Goal: Task Accomplishment & Management: Use online tool/utility

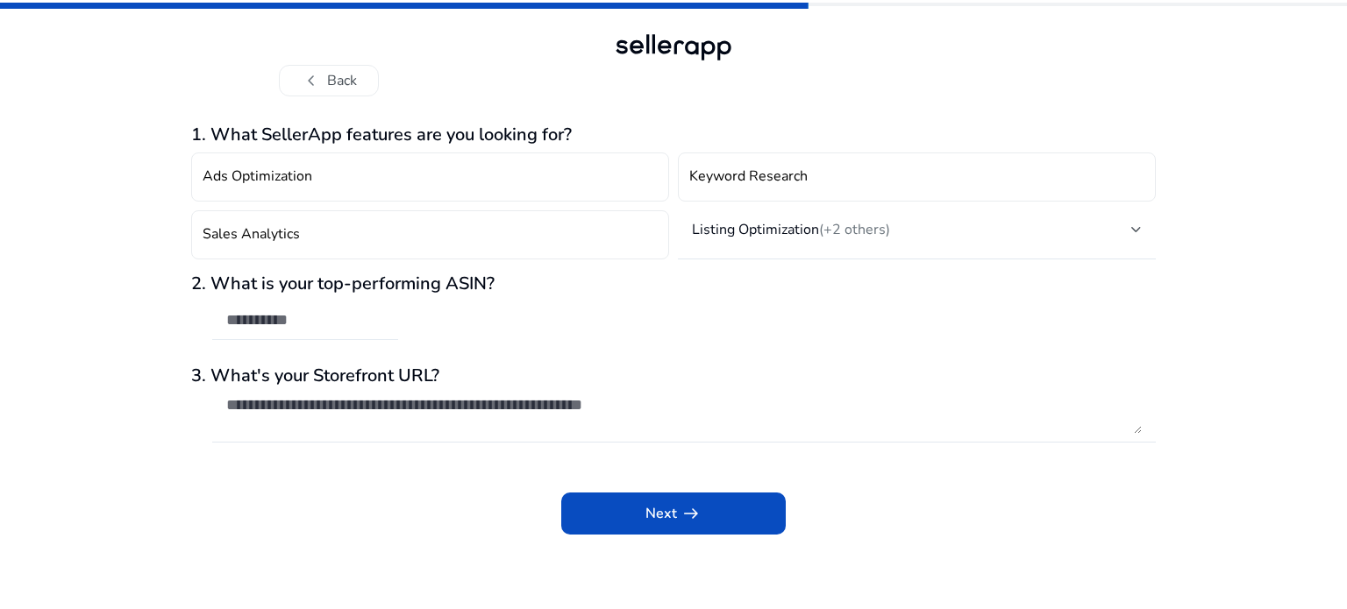
click at [236, 317] on input "text" at bounding box center [305, 319] width 158 height 19
paste input "**********"
type input "**********"
click at [293, 410] on textarea at bounding box center [683, 414] width 915 height 39
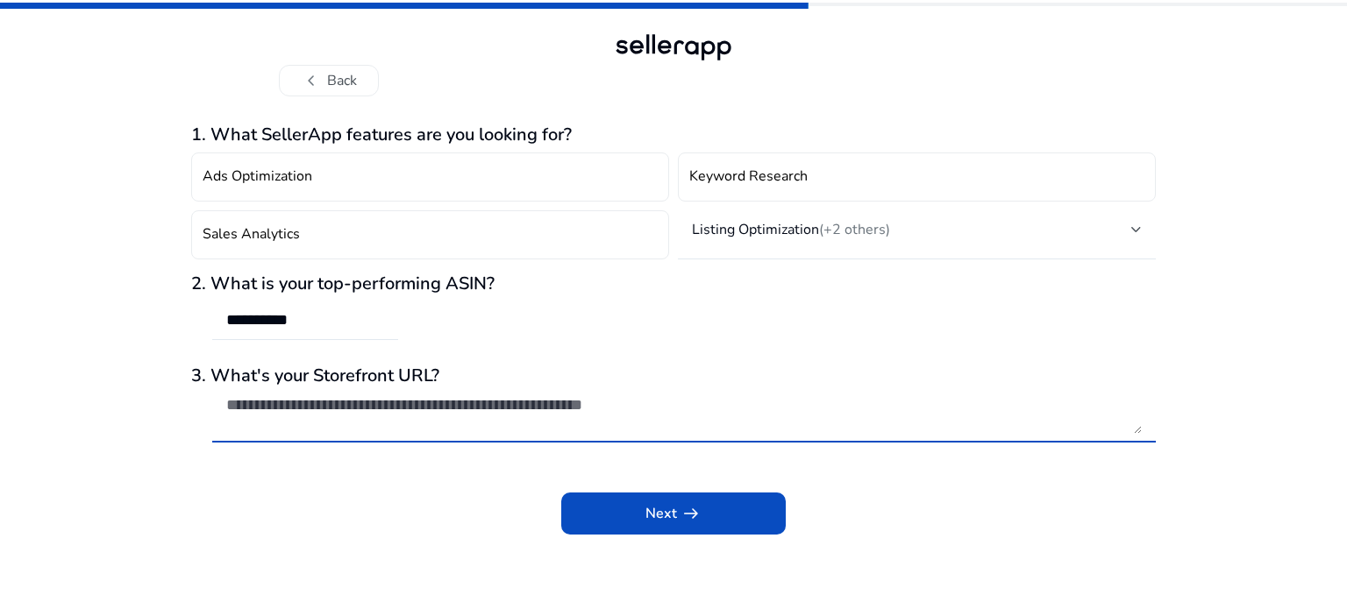
paste textarea "**********"
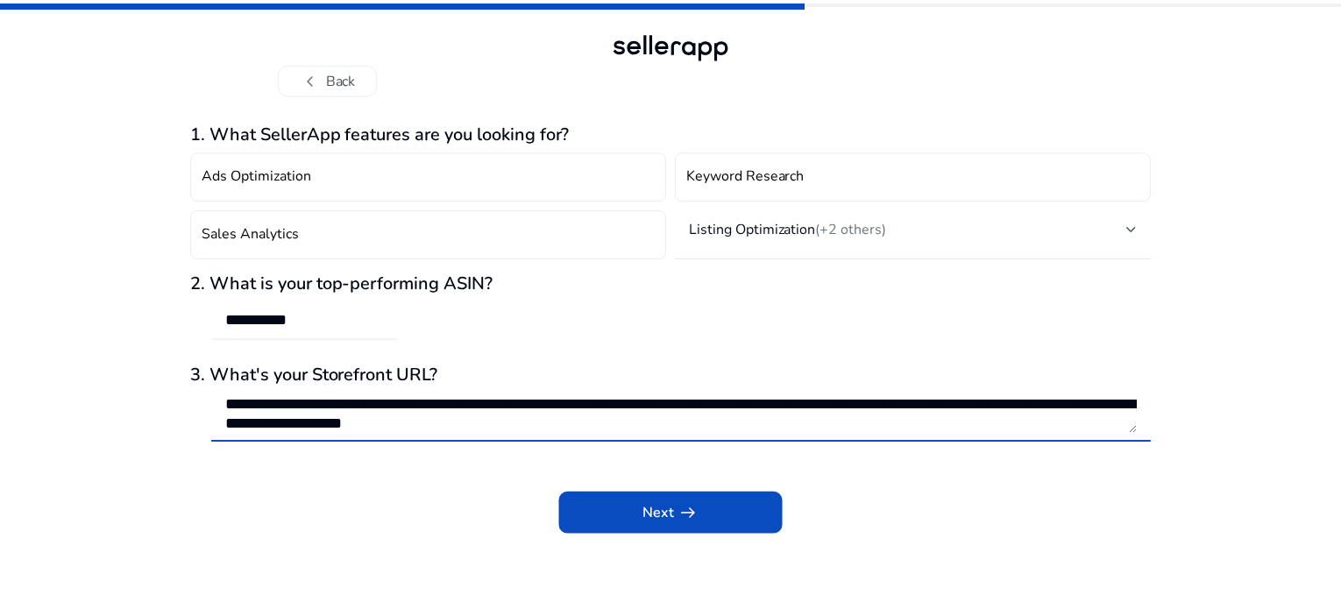
scroll to position [1, 0]
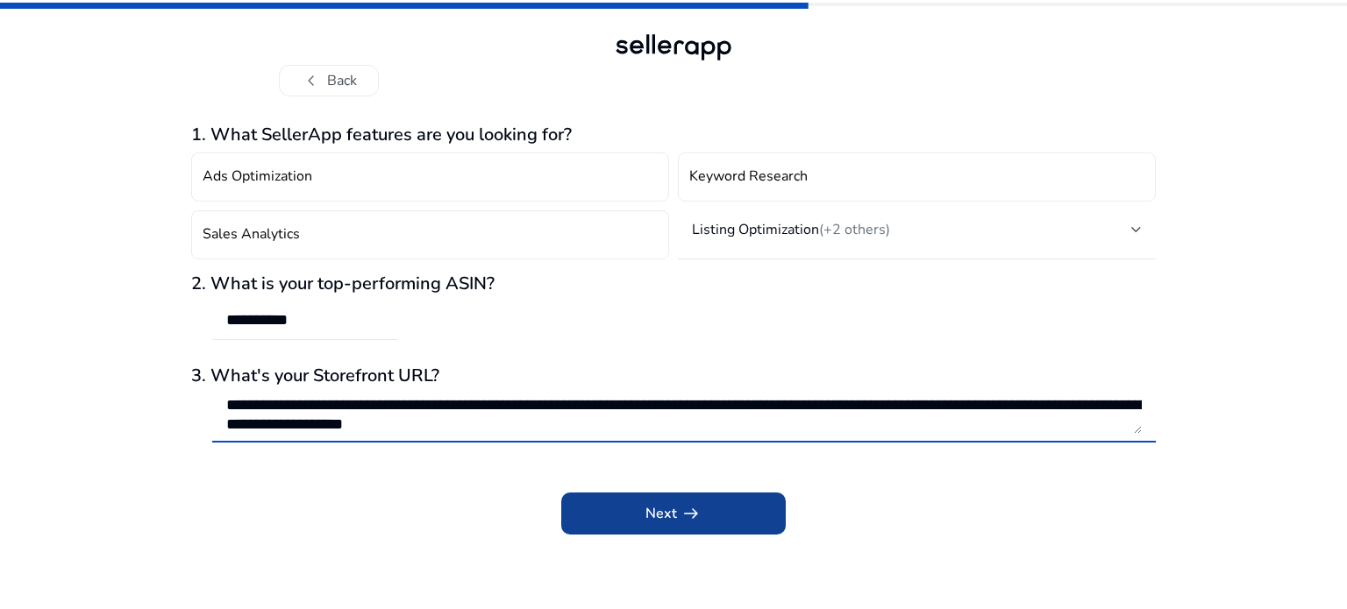
type textarea "**********"
click at [711, 522] on span at bounding box center [673, 514] width 224 height 42
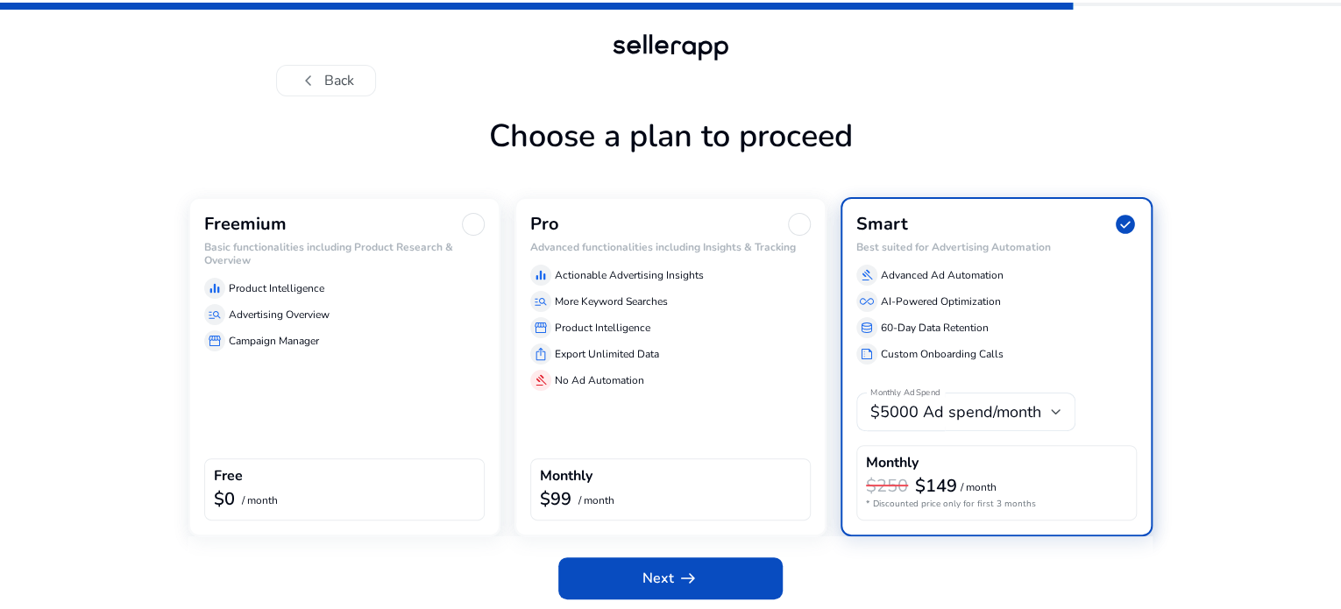
scroll to position [60, 0]
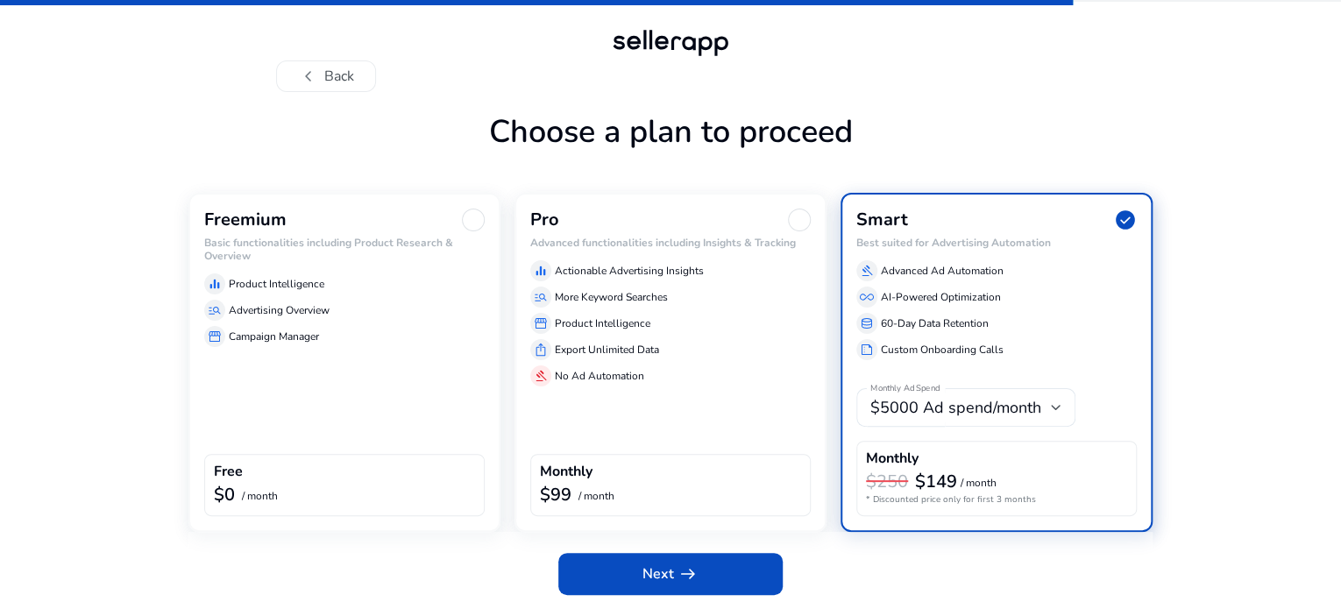
click at [308, 406] on div "Freemium Basic functionalities including Product Research & Overview equalizer …" at bounding box center [344, 362] width 312 height 339
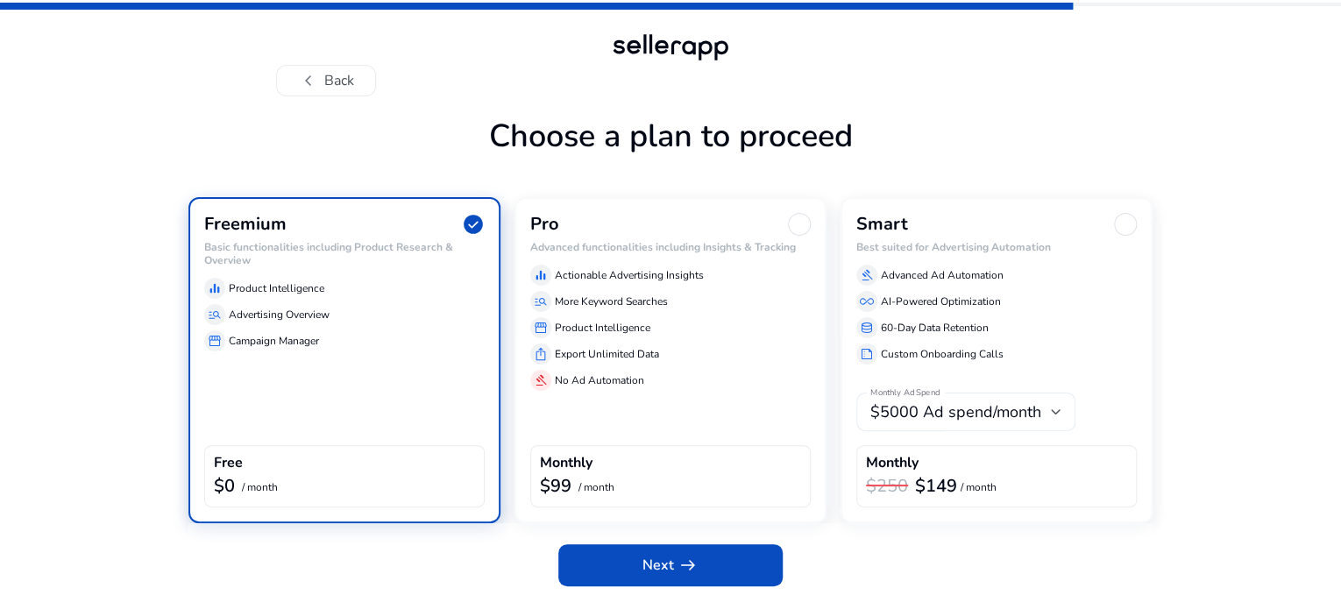
click at [1038, 423] on span "$5000 Ad spend/month" at bounding box center [956, 412] width 171 height 21
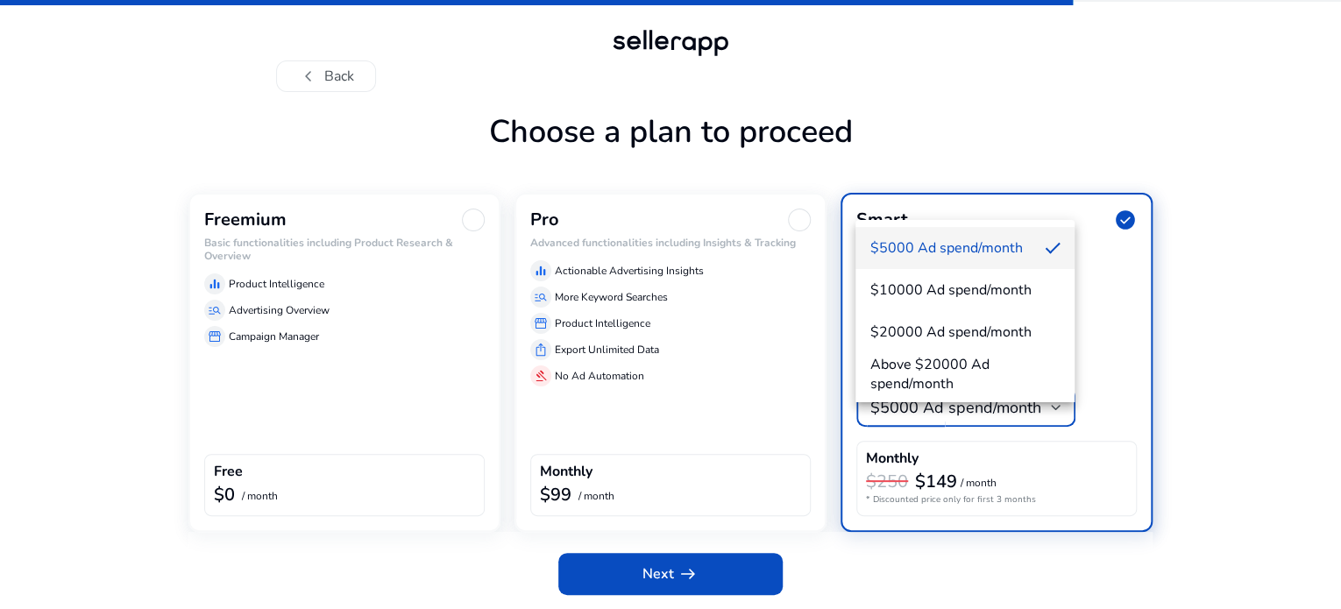
click at [1255, 406] on div at bounding box center [670, 304] width 1341 height 609
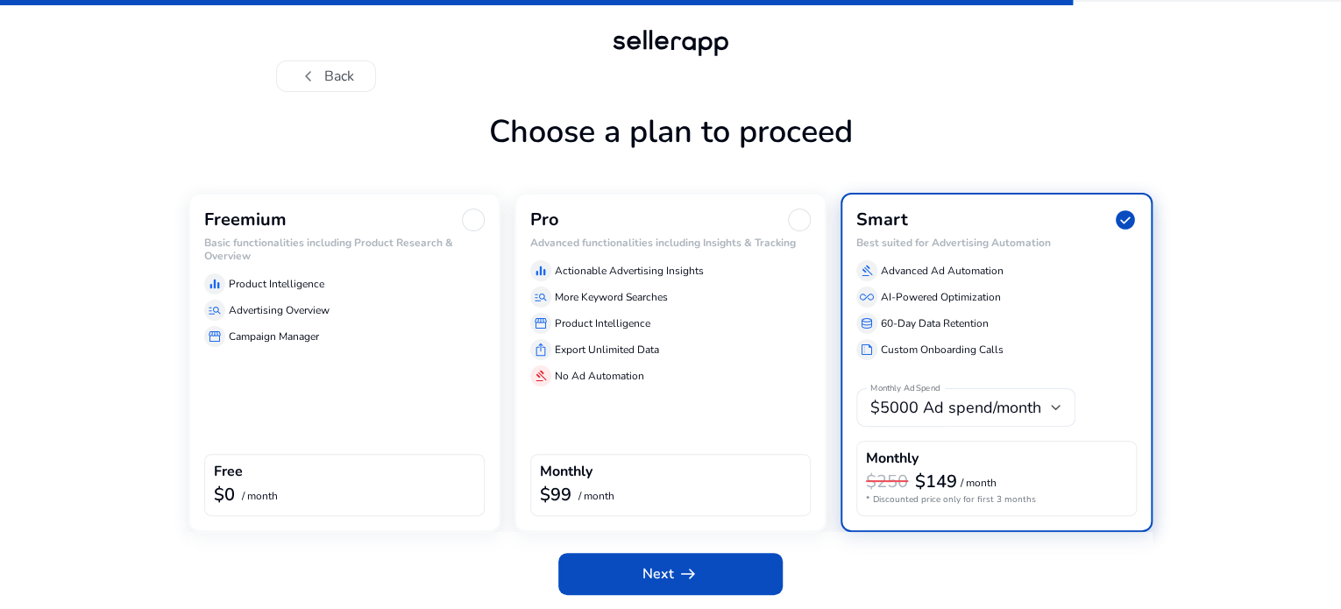
click at [294, 421] on div "Freemium Basic functionalities including Product Research & Overview equalizer …" at bounding box center [344, 362] width 312 height 339
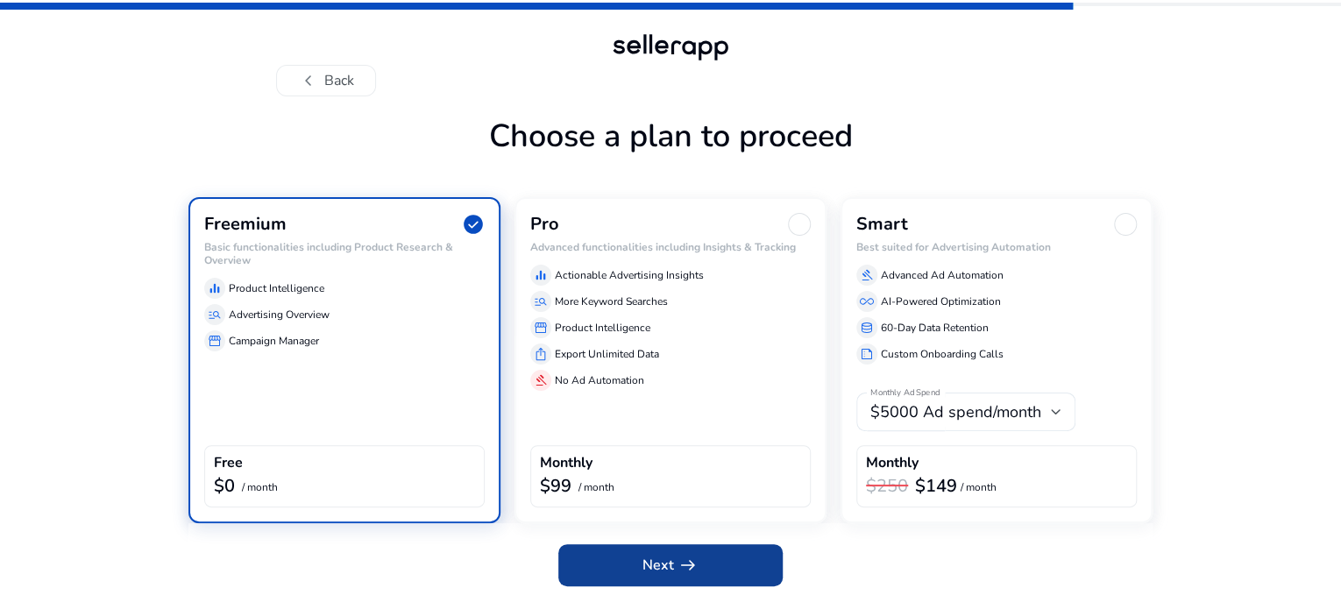
click at [653, 574] on span "Next arrow_right_alt" at bounding box center [671, 565] width 56 height 21
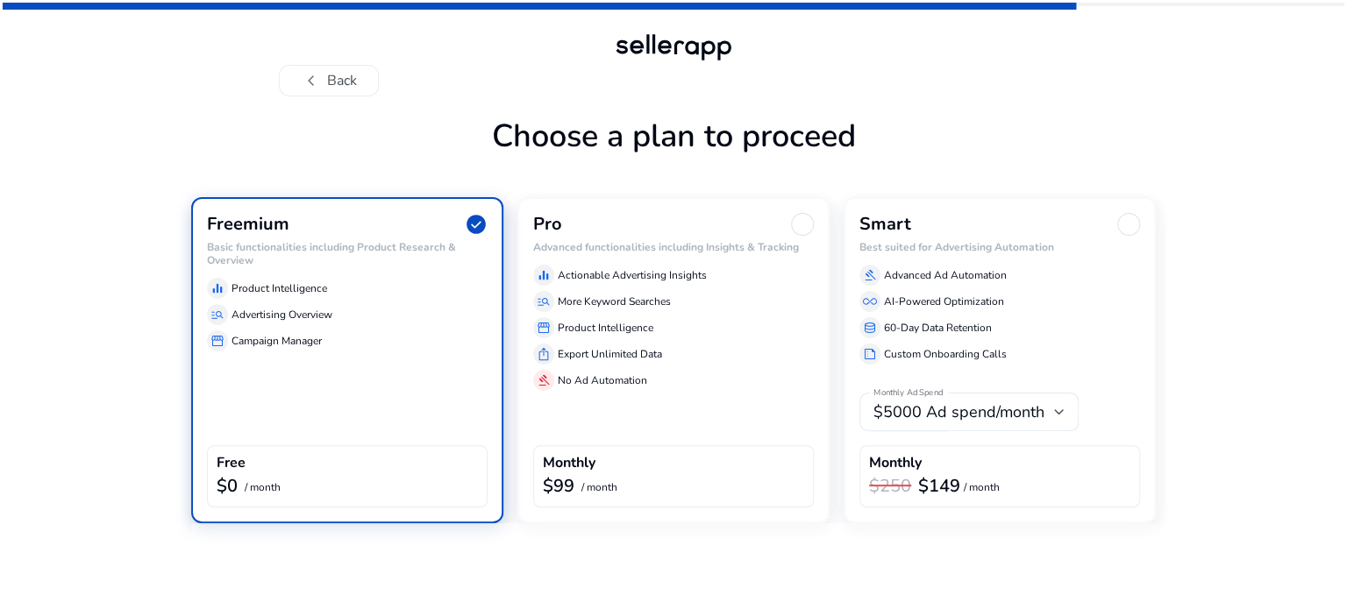
scroll to position [0, 0]
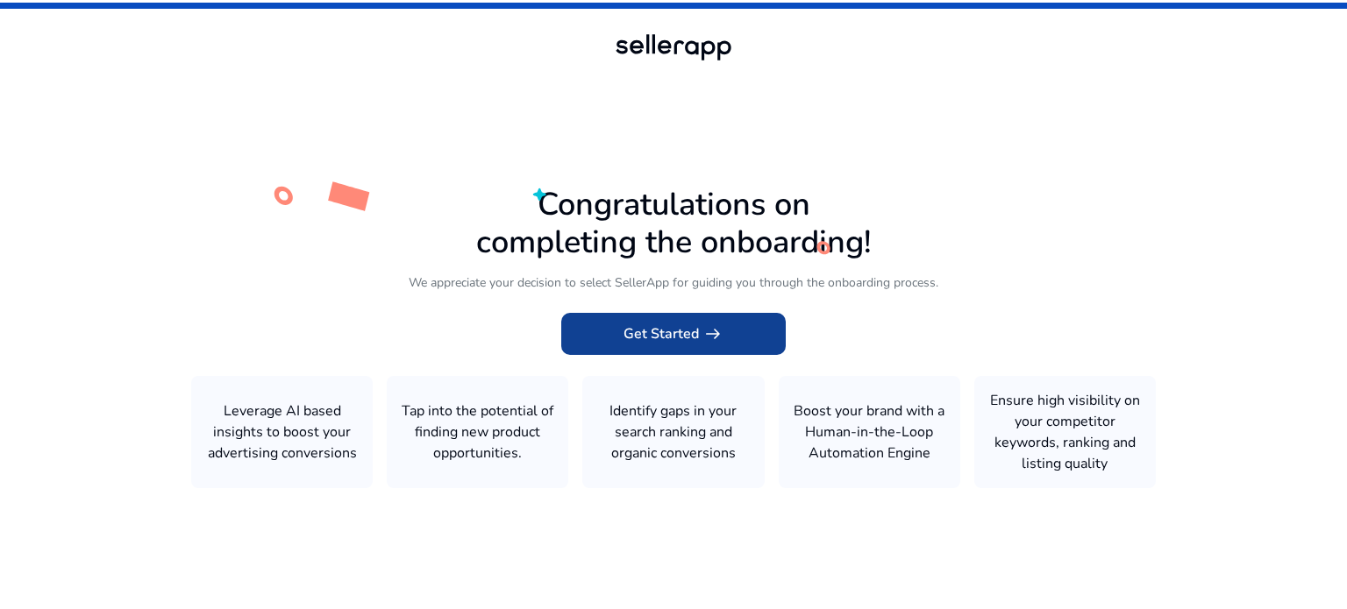
click at [649, 332] on span "Get Started arrow_right_alt" at bounding box center [673, 333] width 100 height 21
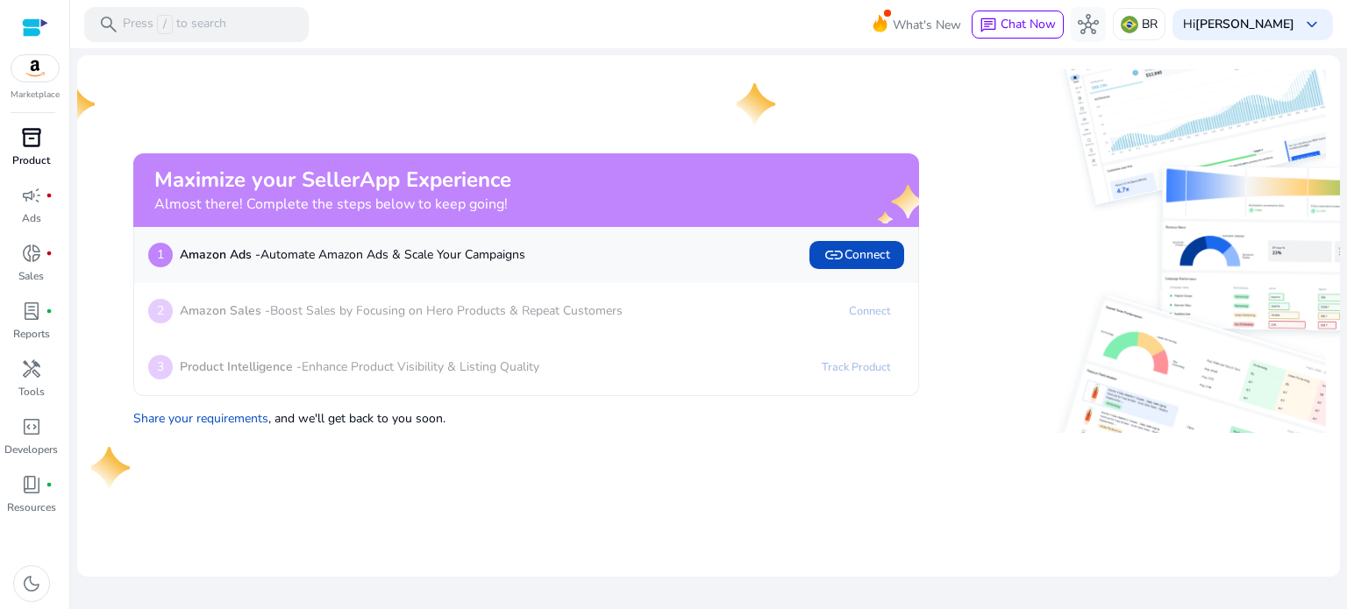
click at [35, 148] on span "inventory_2" at bounding box center [31, 137] width 21 height 21
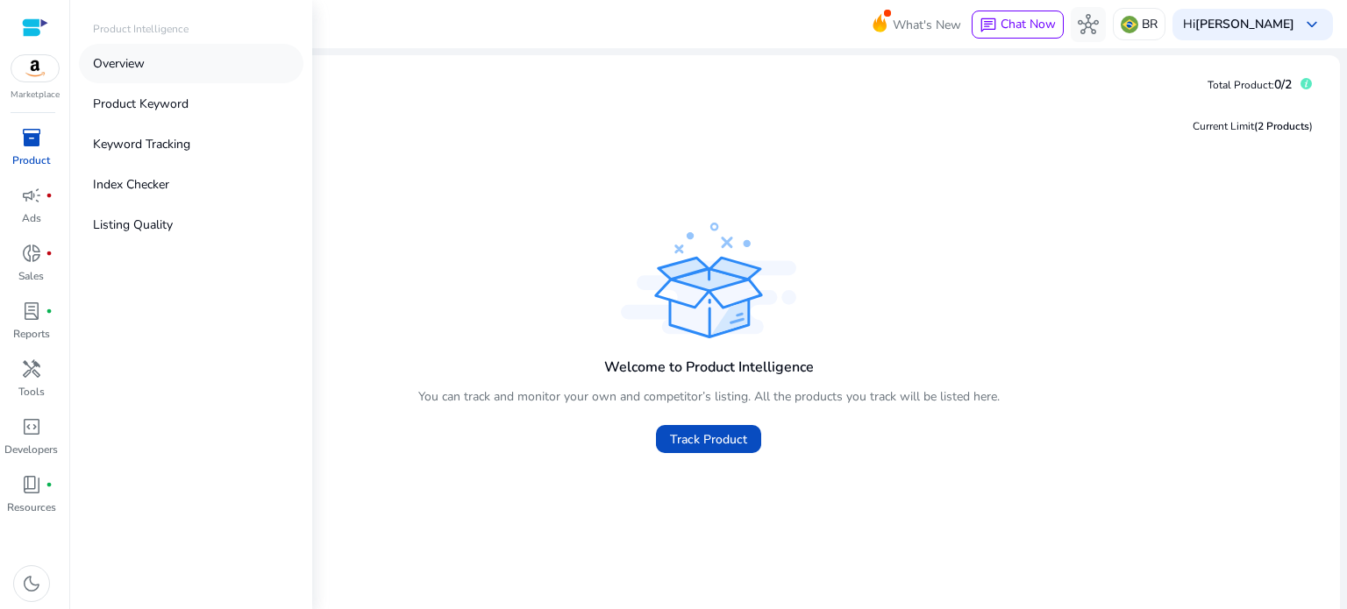
click at [126, 66] on p "Overview" at bounding box center [119, 63] width 52 height 18
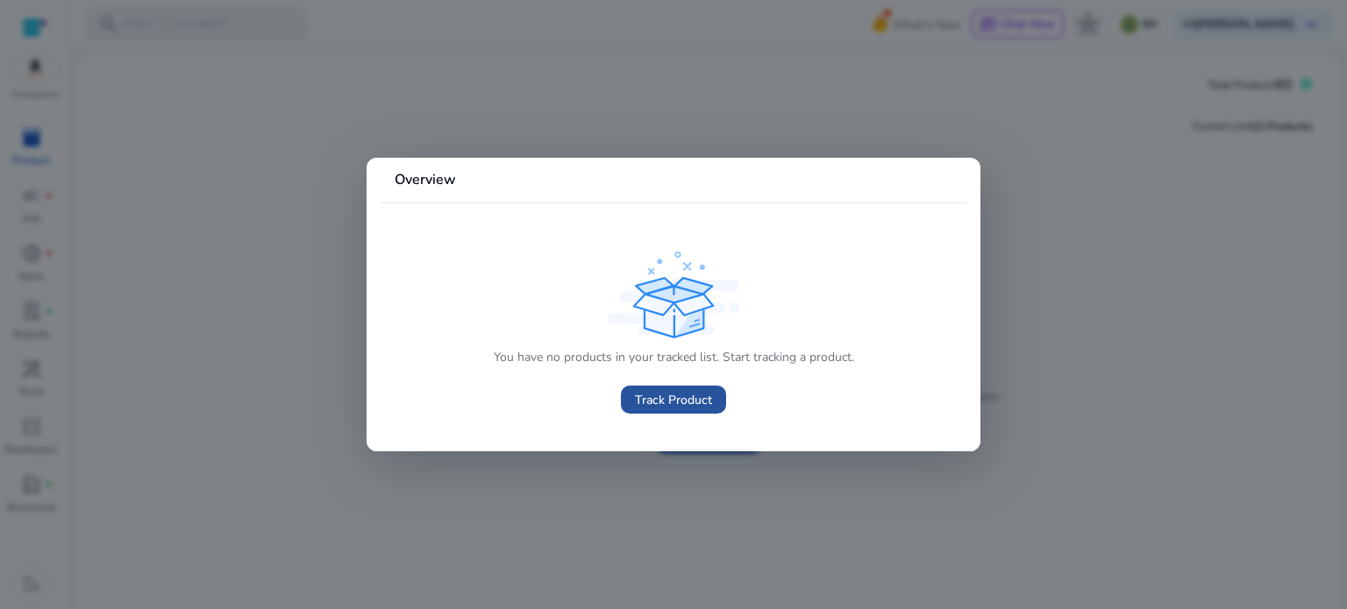
click at [659, 409] on span at bounding box center [673, 400] width 105 height 42
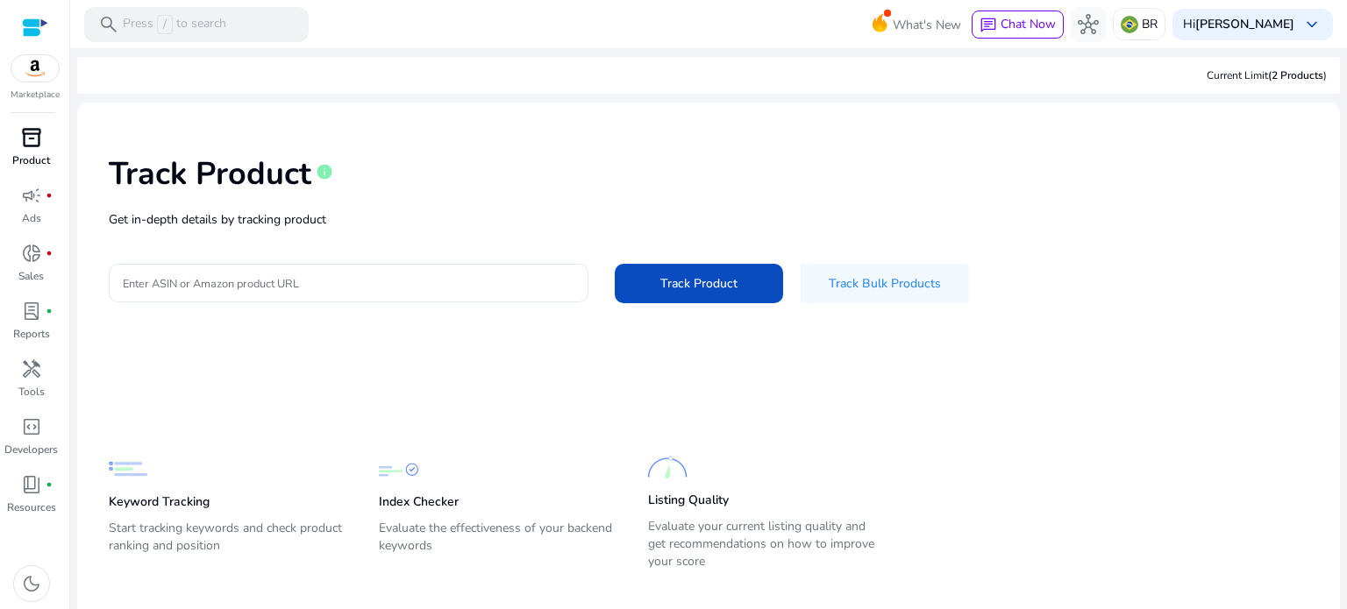
click at [379, 271] on div at bounding box center [348, 283] width 451 height 39
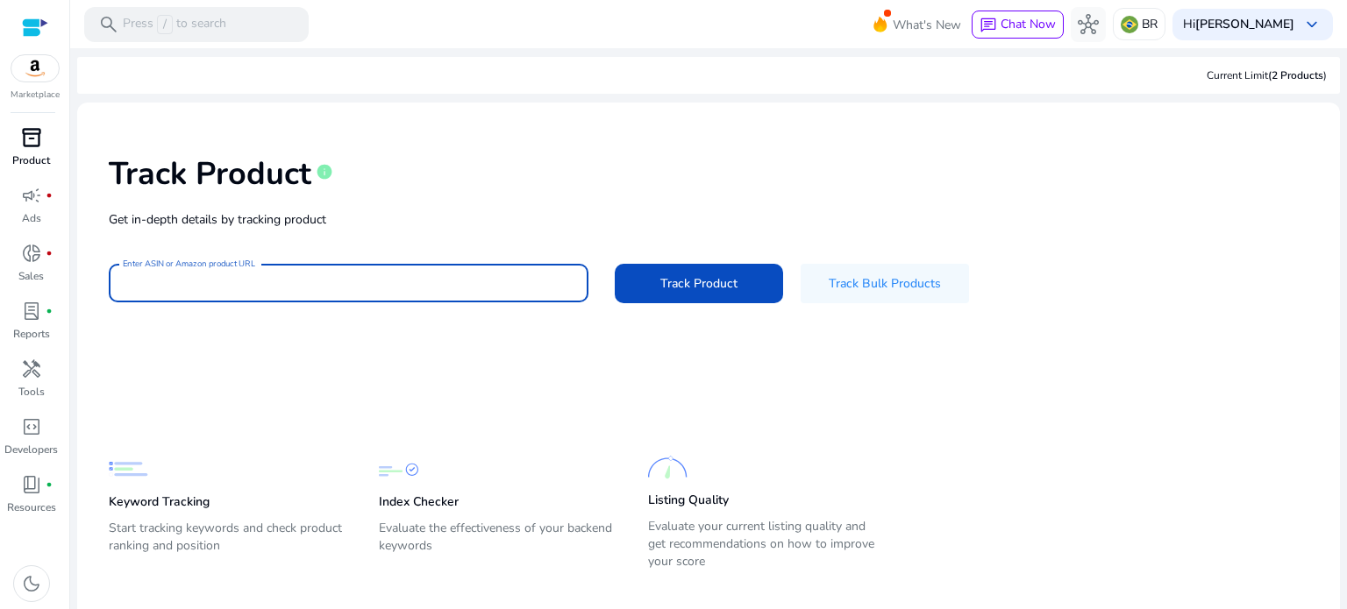
click at [354, 290] on input "Enter ASIN or Amazon product URL" at bounding box center [348, 283] width 451 height 19
paste input "**********"
type input "**********"
click at [679, 289] on span "Track Product" at bounding box center [698, 283] width 77 height 18
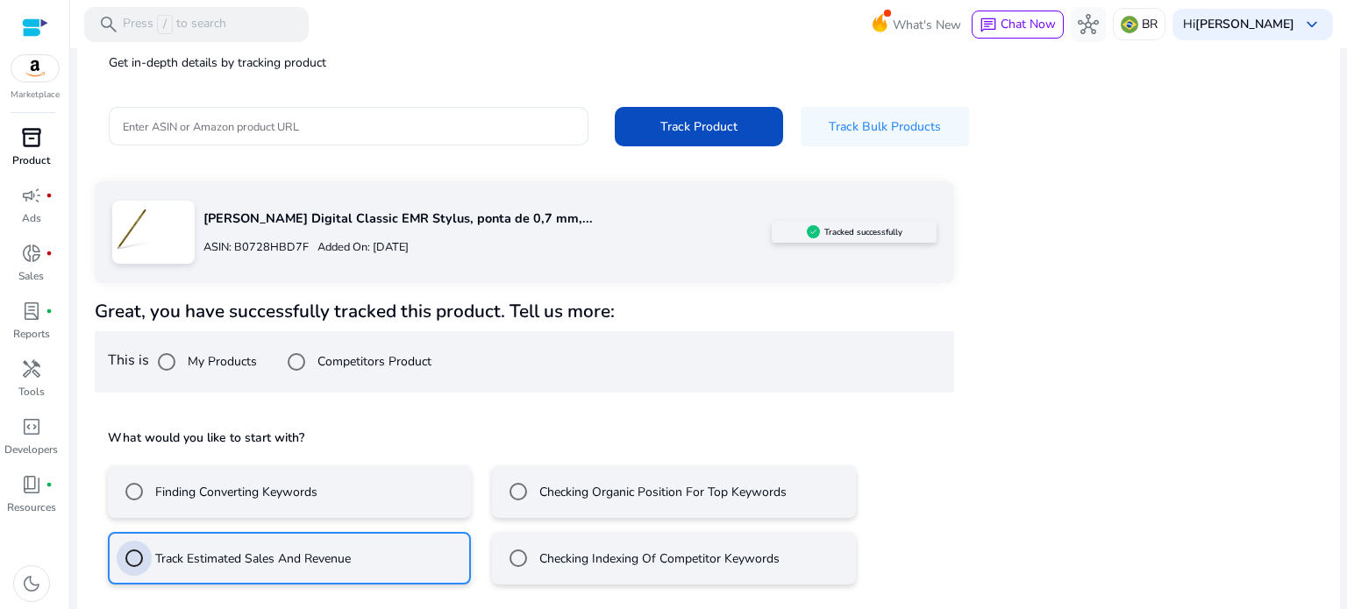
scroll to position [235, 0]
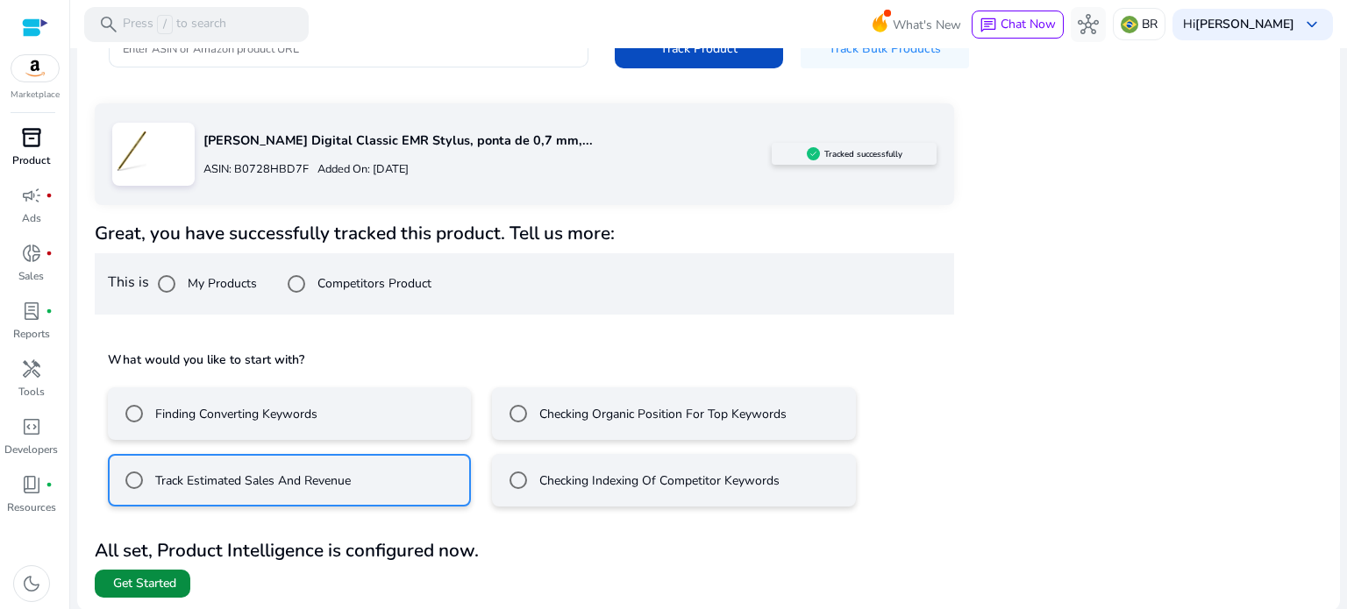
click at [161, 579] on span "Get Started" at bounding box center [144, 584] width 63 height 18
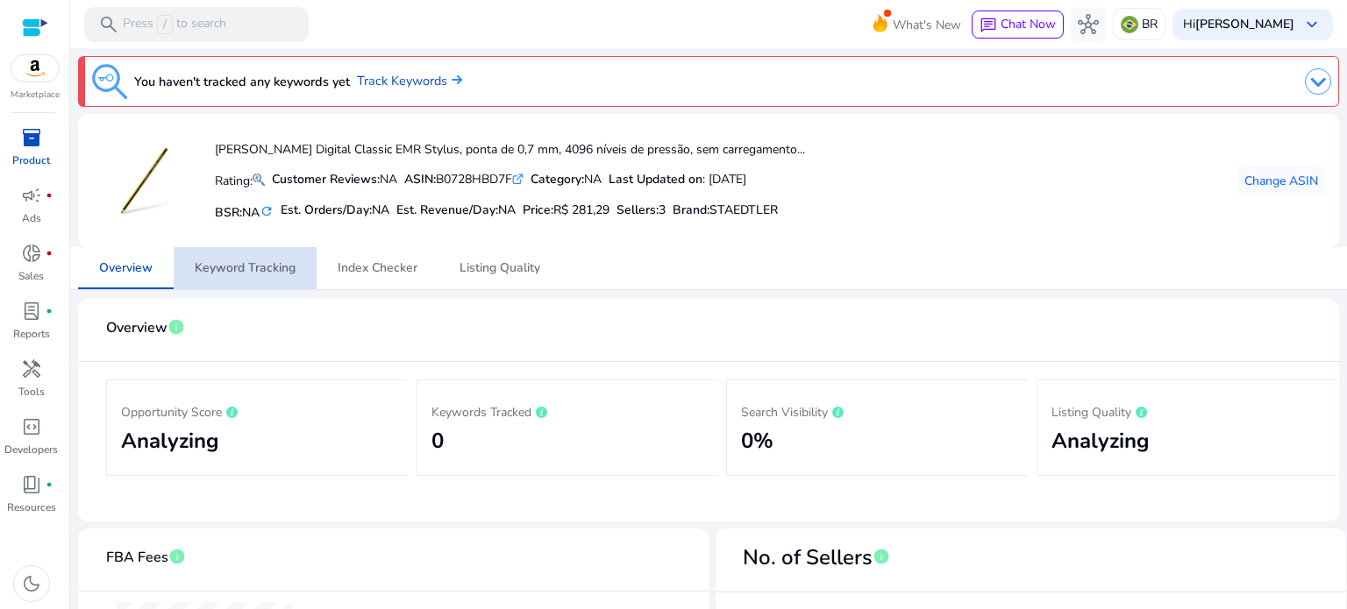
click at [260, 262] on span "Keyword Tracking" at bounding box center [245, 268] width 101 height 12
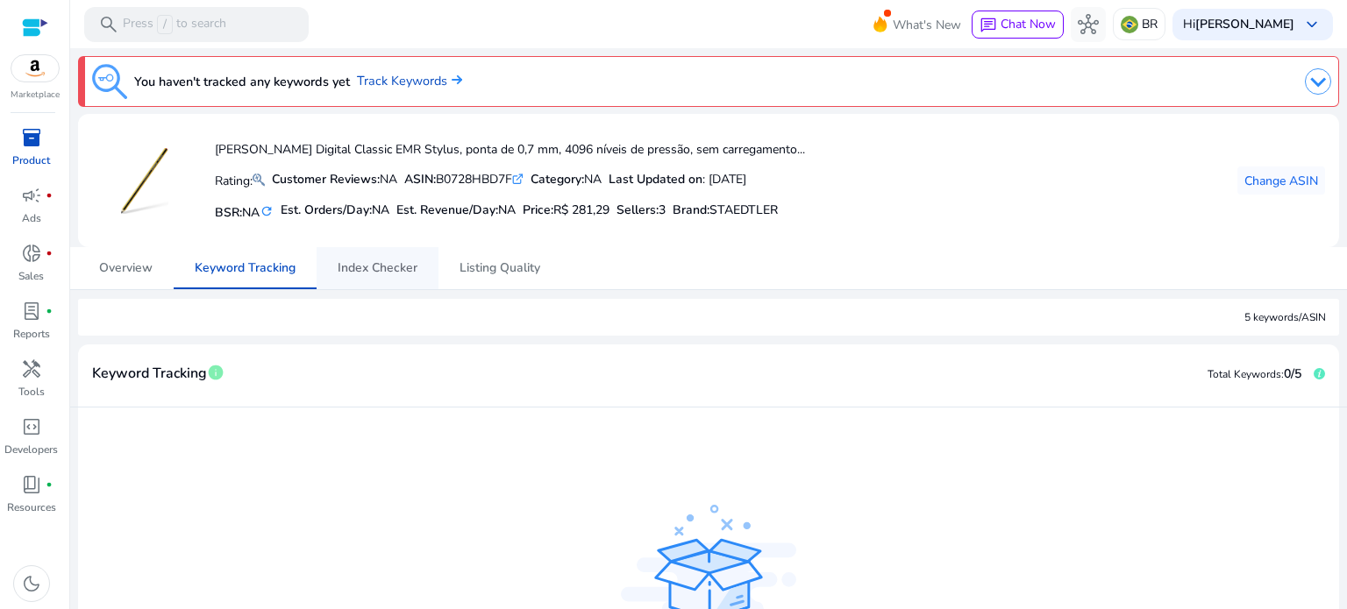
click at [372, 267] on span "Index Checker" at bounding box center [378, 268] width 80 height 12
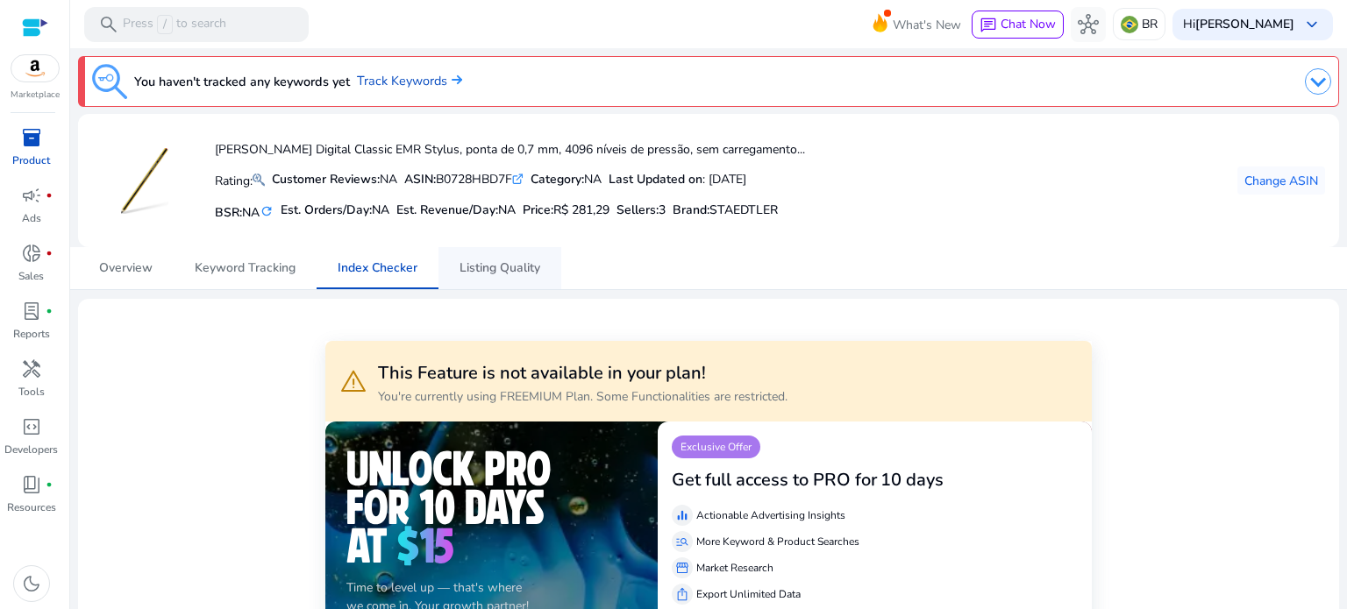
click at [501, 265] on span "Listing Quality" at bounding box center [499, 268] width 81 height 12
click at [141, 263] on span "Overview" at bounding box center [125, 268] width 53 height 12
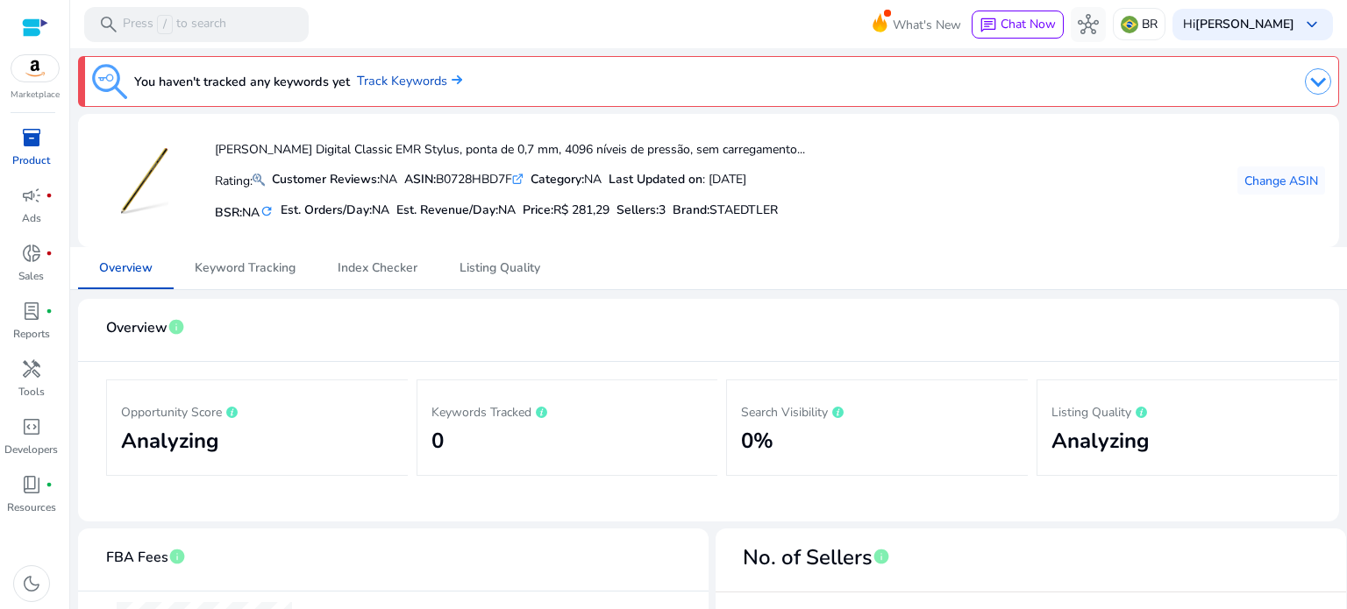
click at [1318, 80] on img at bounding box center [1317, 81] width 26 height 26
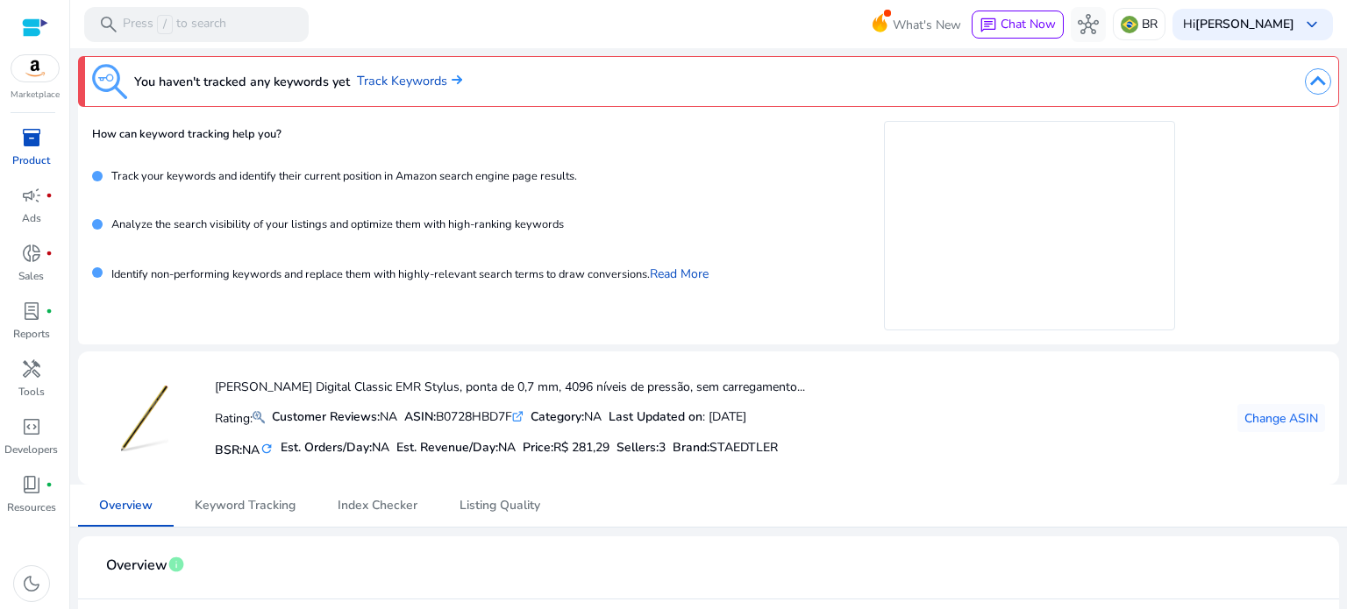
click at [1311, 80] on img at bounding box center [1317, 81] width 26 height 26
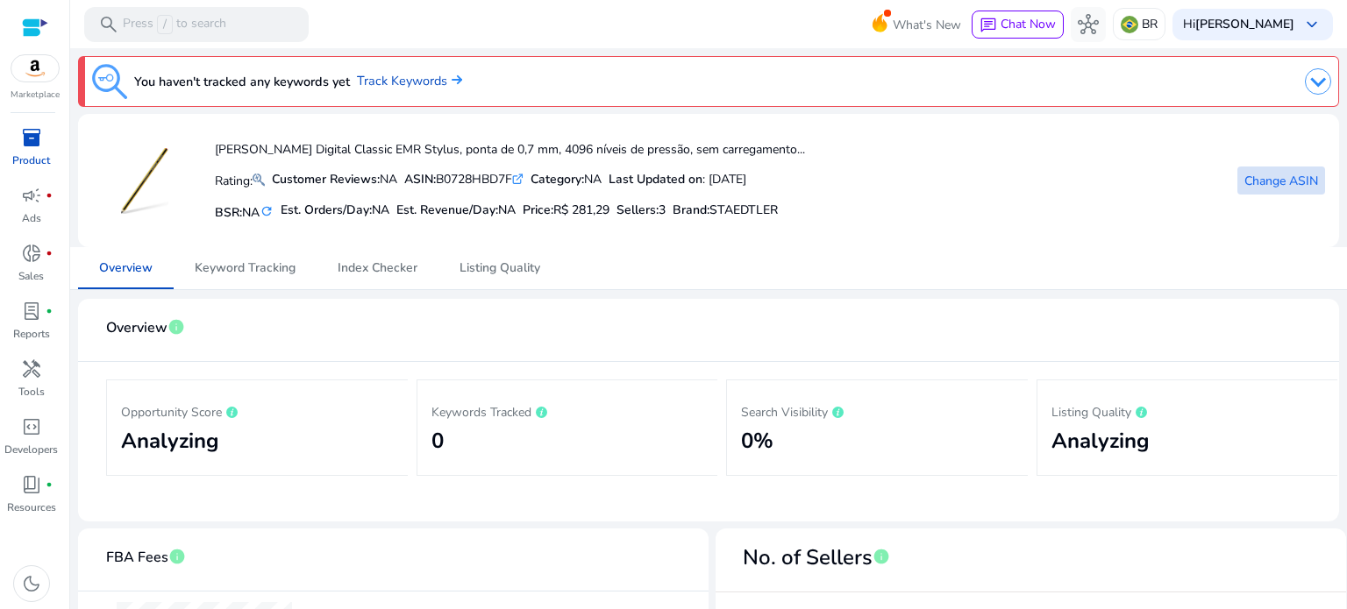
click at [1244, 181] on span "Change ASIN" at bounding box center [1281, 181] width 74 height 18
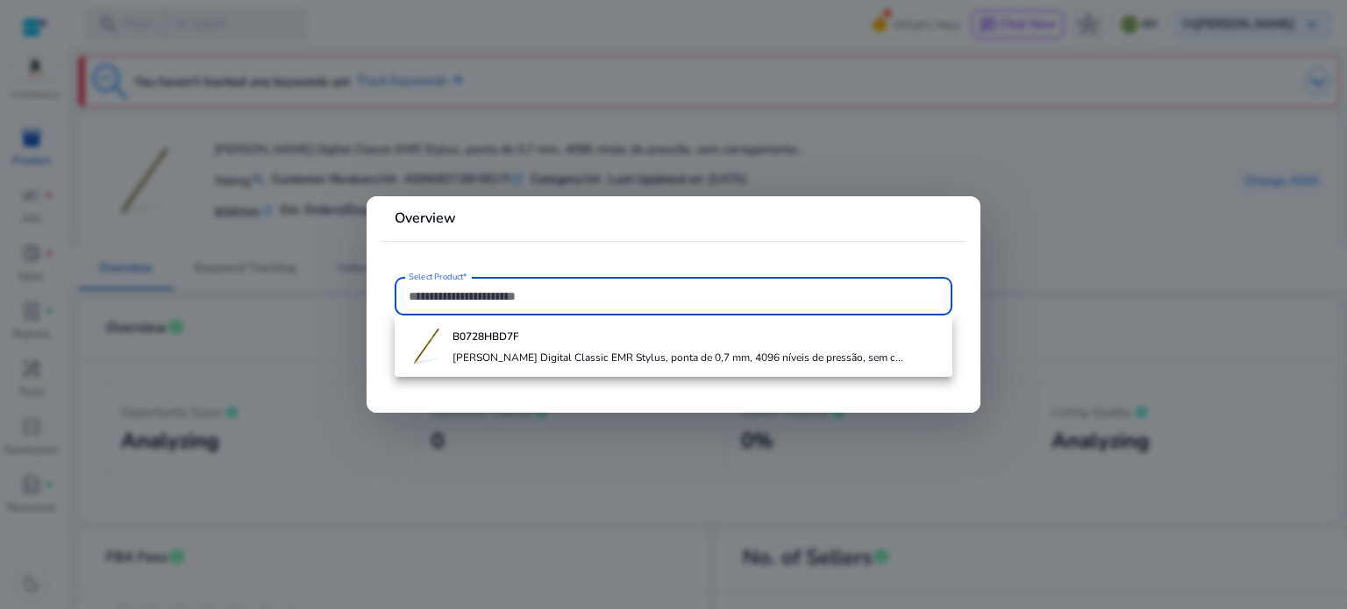
paste input "**********"
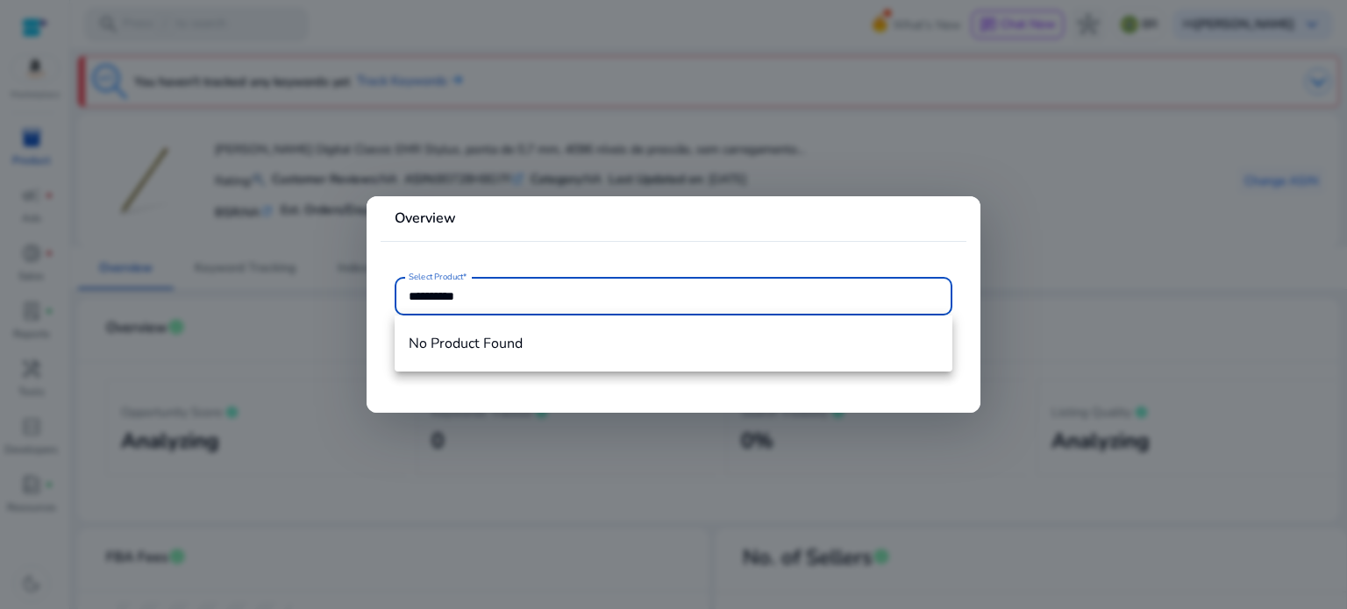
type input "**********"
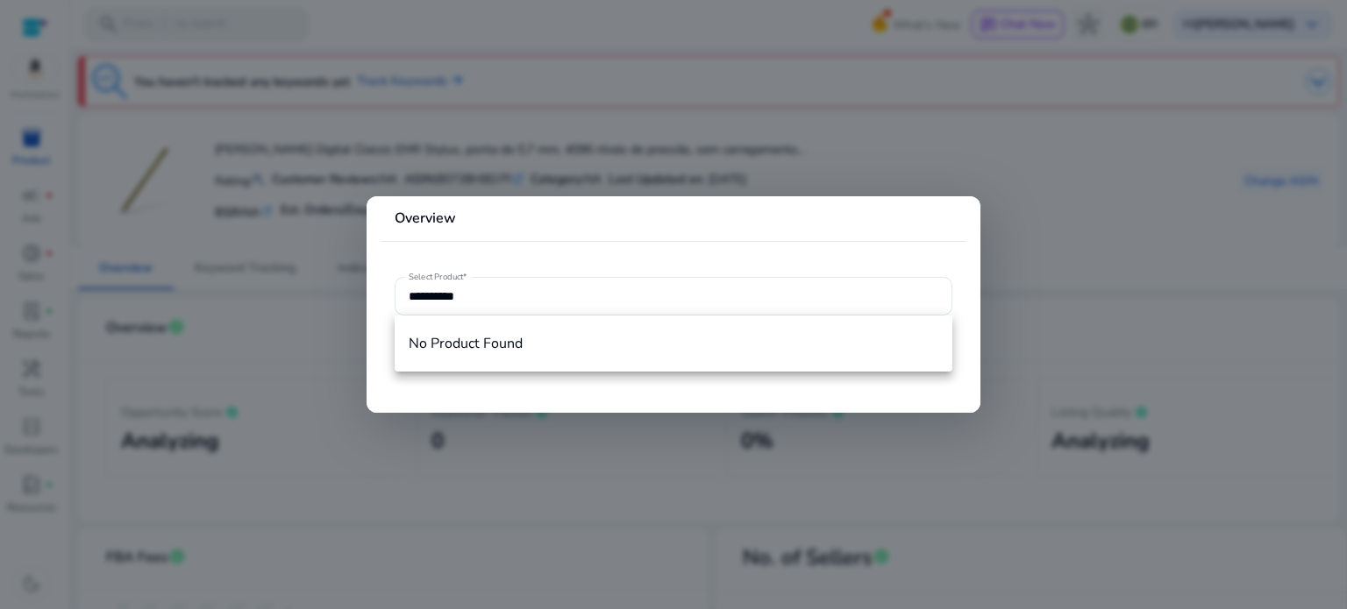
click at [1070, 187] on div at bounding box center [673, 304] width 1347 height 609
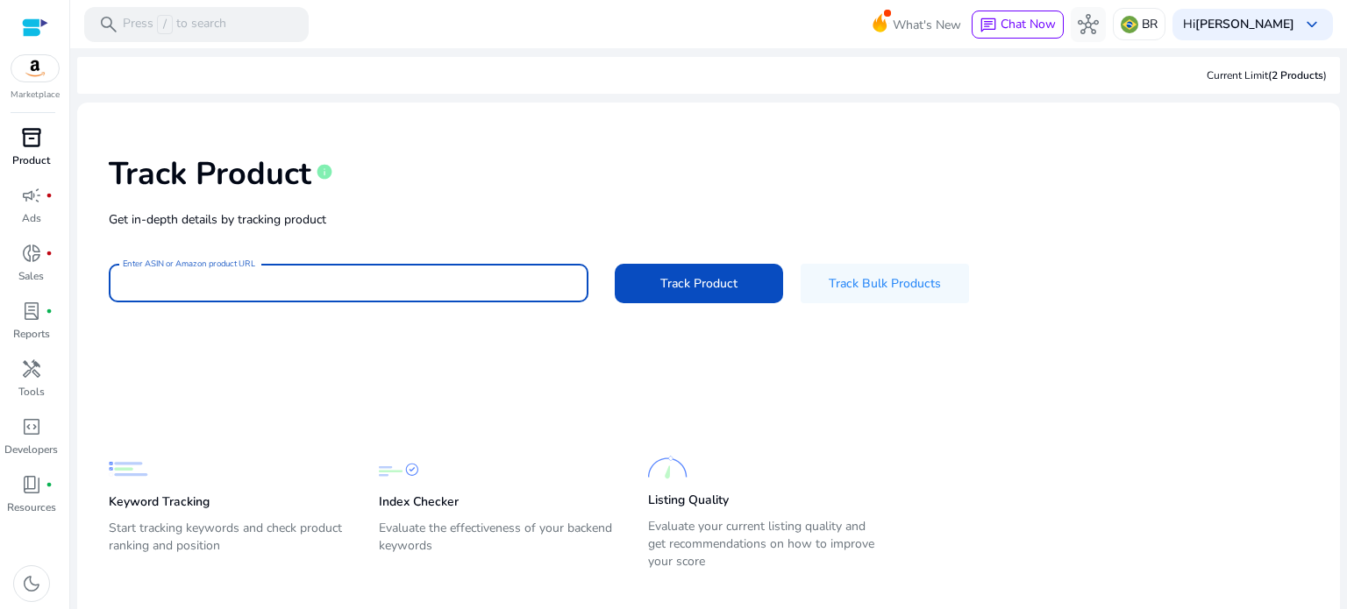
click at [168, 290] on input "Enter ASIN or Amazon product URL" at bounding box center [348, 283] width 451 height 19
paste input "**********"
type input "**********"
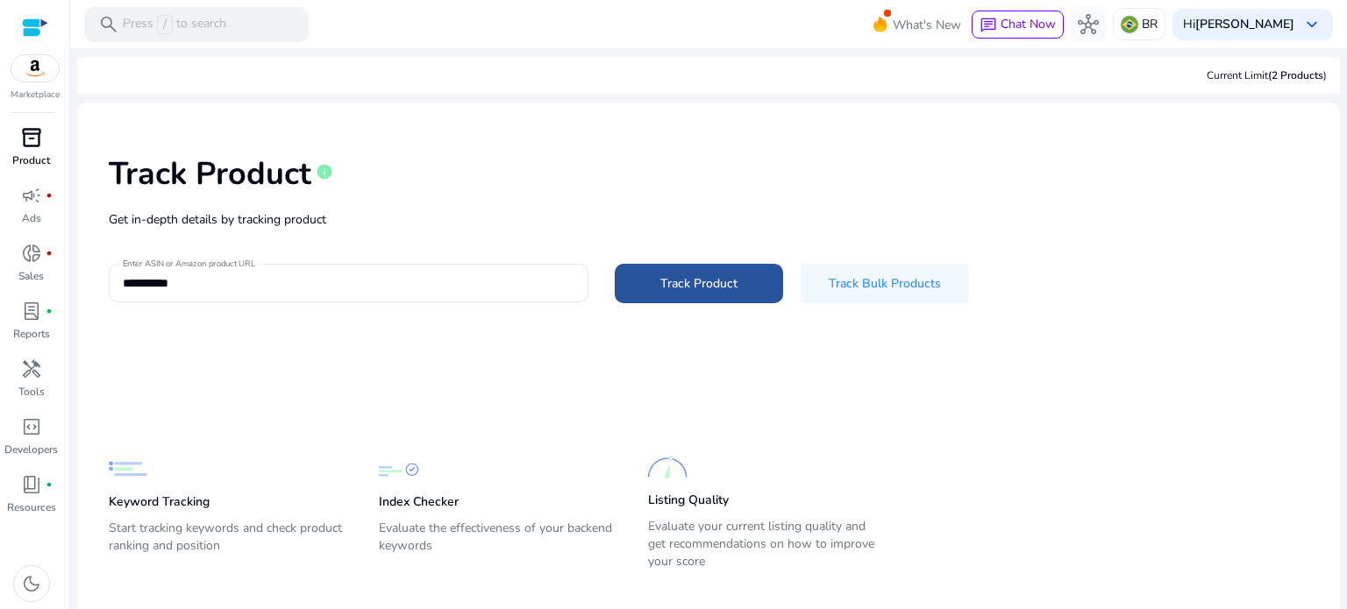
click at [728, 291] on span "Track Product" at bounding box center [698, 283] width 77 height 18
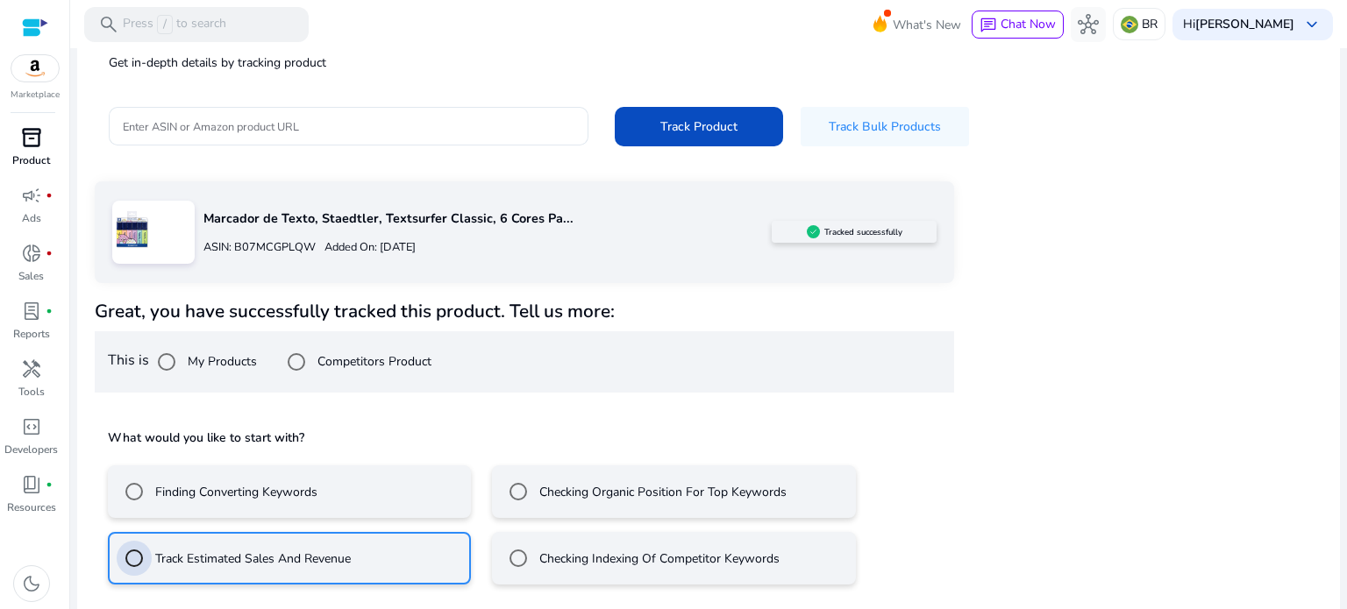
scroll to position [235, 0]
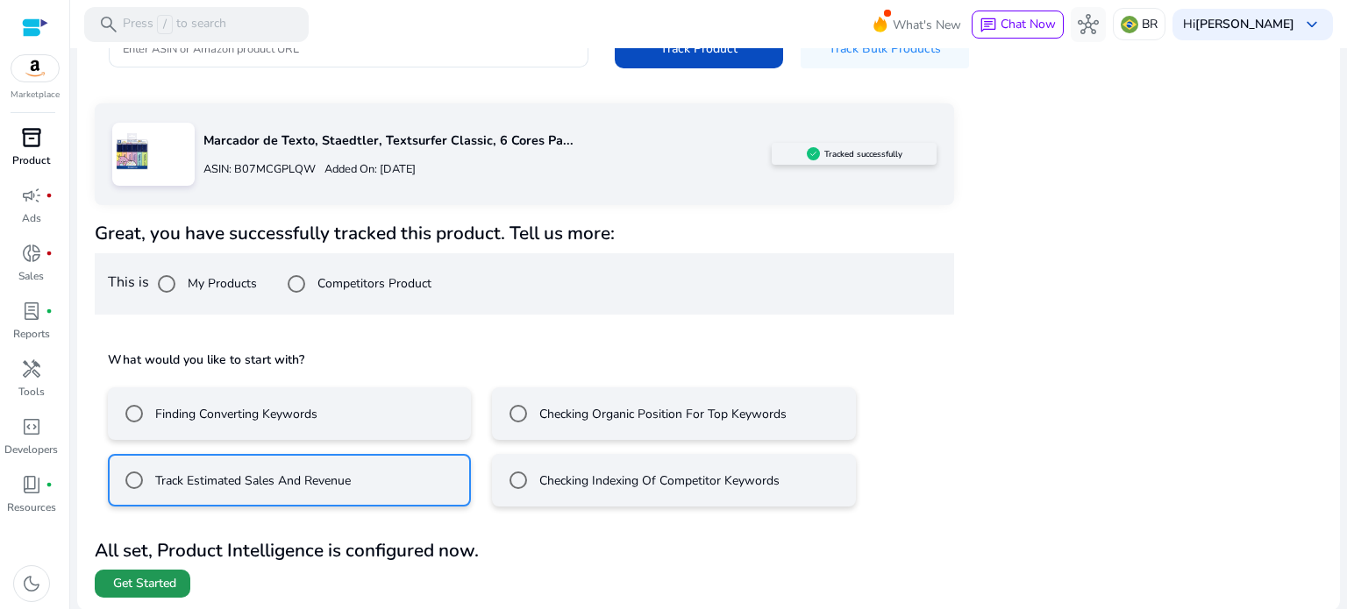
click at [175, 579] on span "Get Started" at bounding box center [144, 584] width 63 height 18
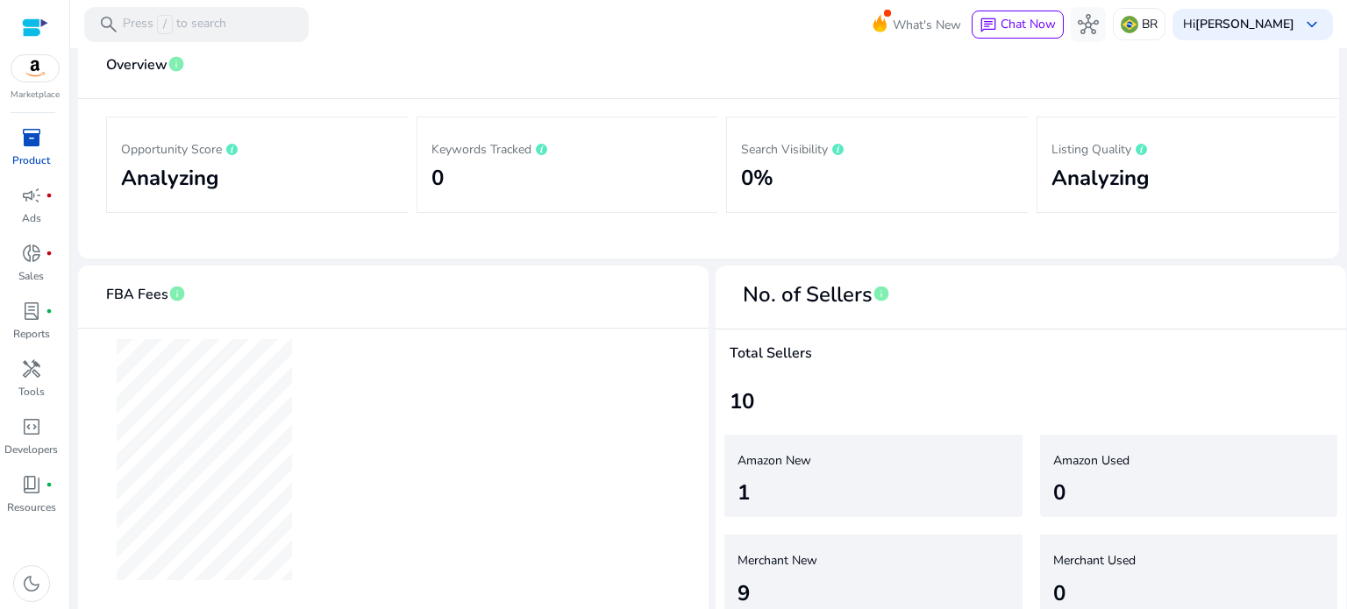
scroll to position [286, 0]
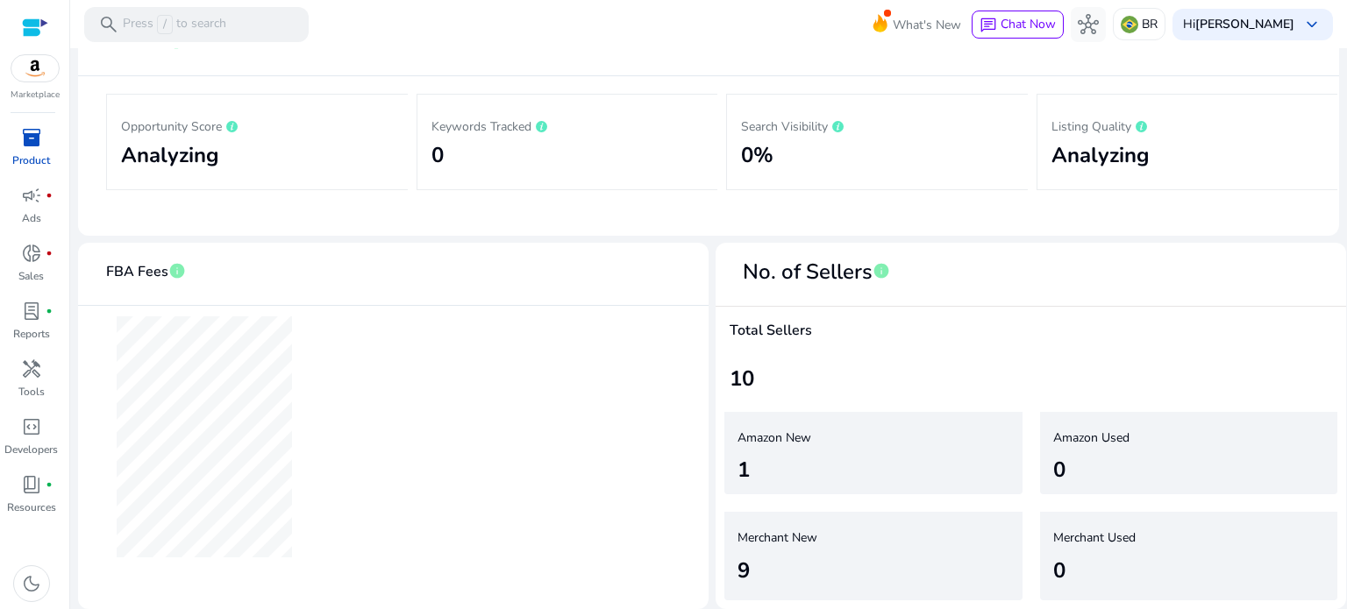
click at [751, 561] on div "9" at bounding box center [862, 571] width 250 height 32
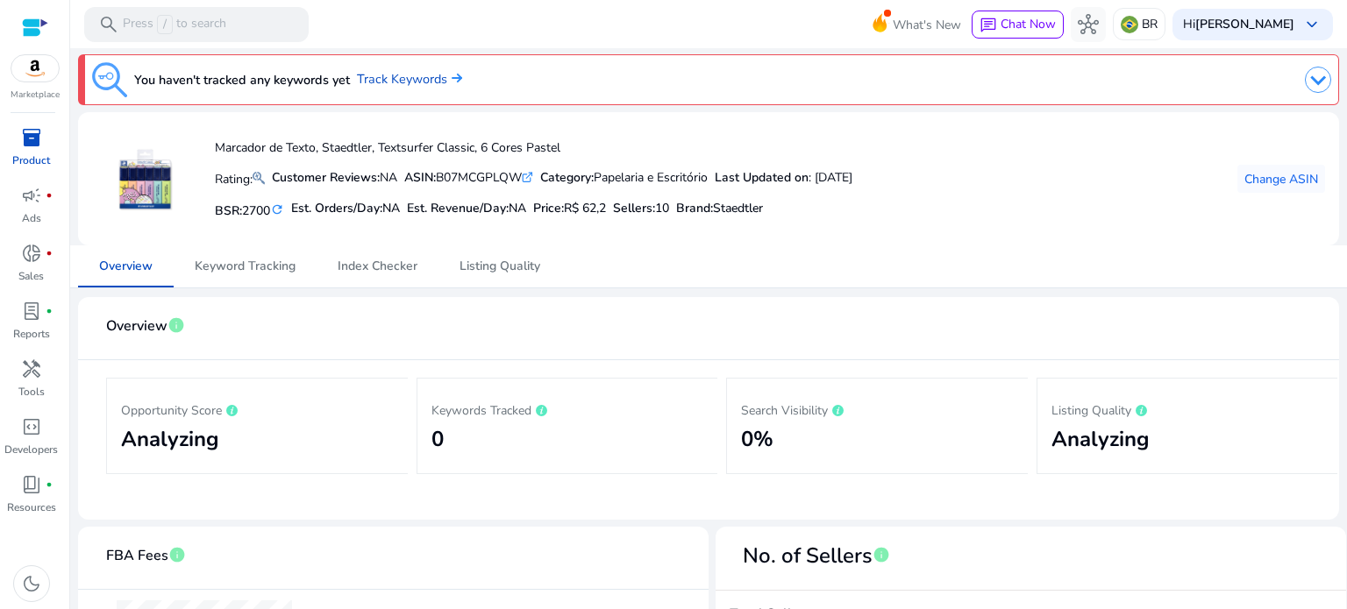
scroll to position [0, 0]
click at [283, 212] on mat-icon "refresh" at bounding box center [277, 211] width 14 height 17
click at [259, 176] on mat-icon at bounding box center [258, 179] width 12 height 21
click at [261, 174] on mat-icon at bounding box center [258, 179] width 12 height 21
click at [505, 276] on span "Listing Quality" at bounding box center [499, 268] width 81 height 42
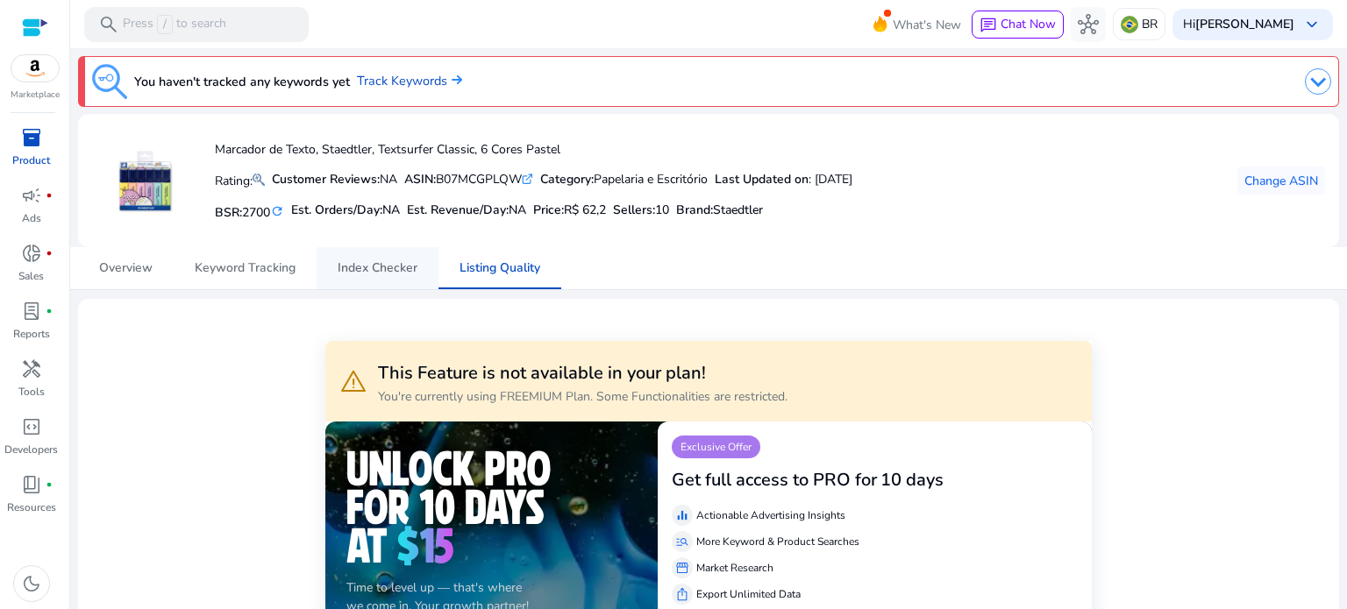
click at [398, 265] on span "Index Checker" at bounding box center [378, 268] width 80 height 12
click at [239, 271] on span "Keyword Tracking" at bounding box center [245, 268] width 101 height 12
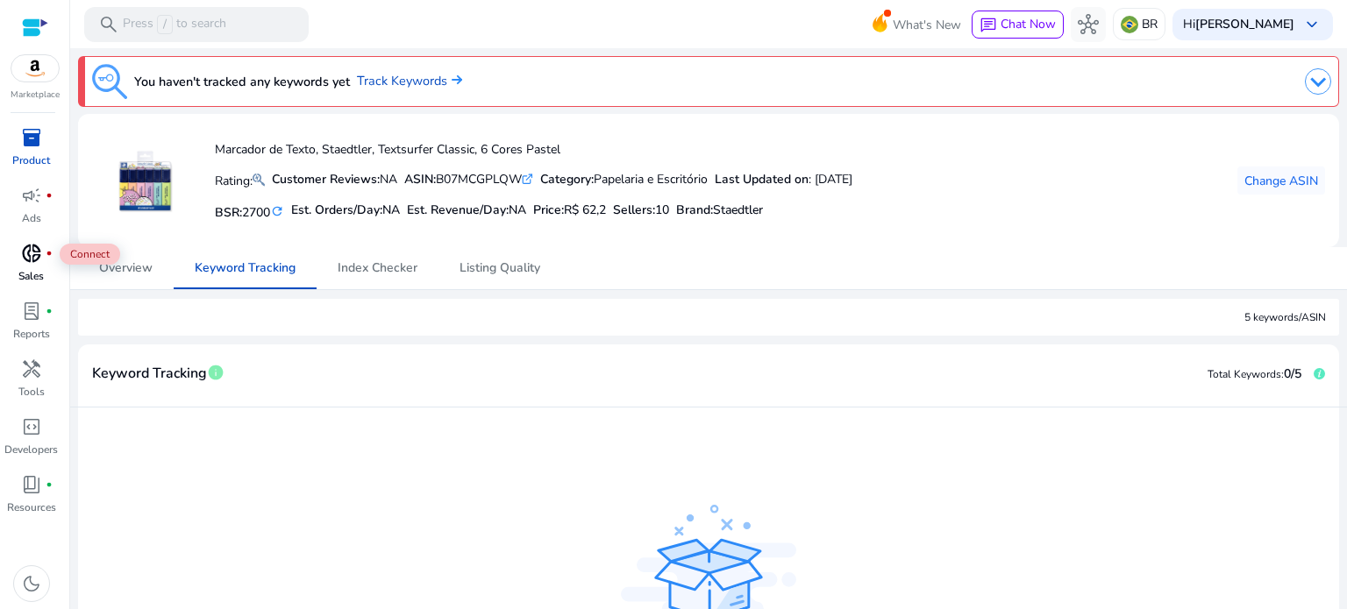
click at [32, 256] on span "donut_small" at bounding box center [31, 253] width 21 height 21
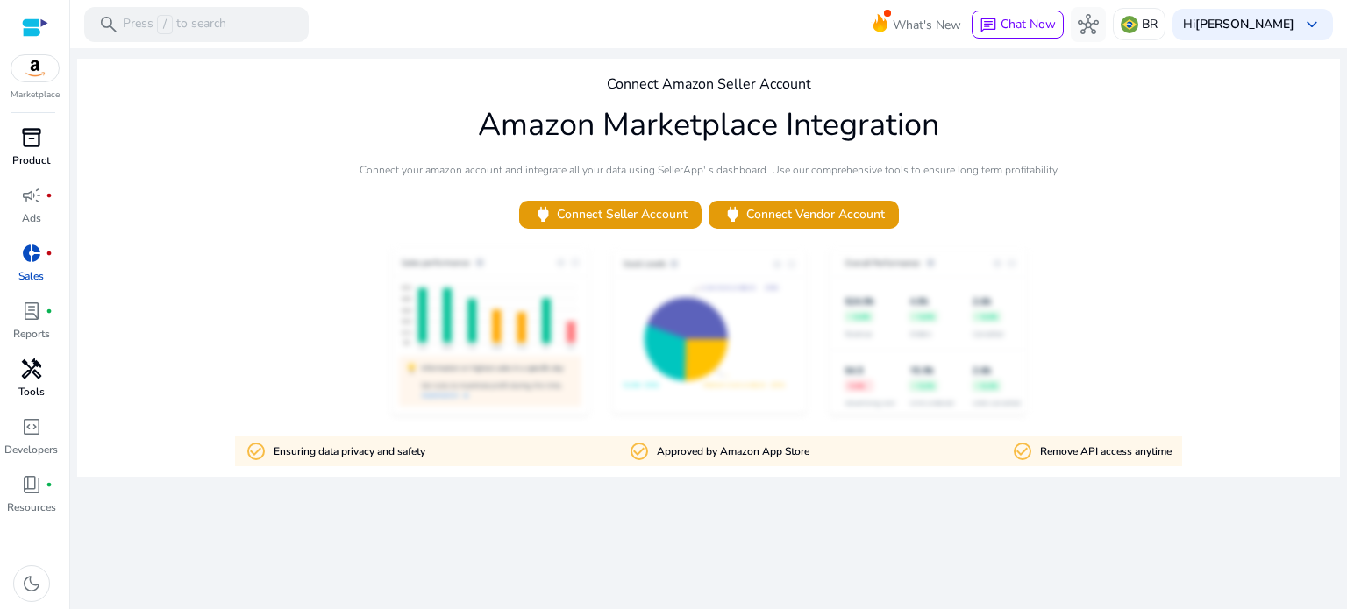
click at [30, 364] on span "handyman" at bounding box center [31, 369] width 21 height 21
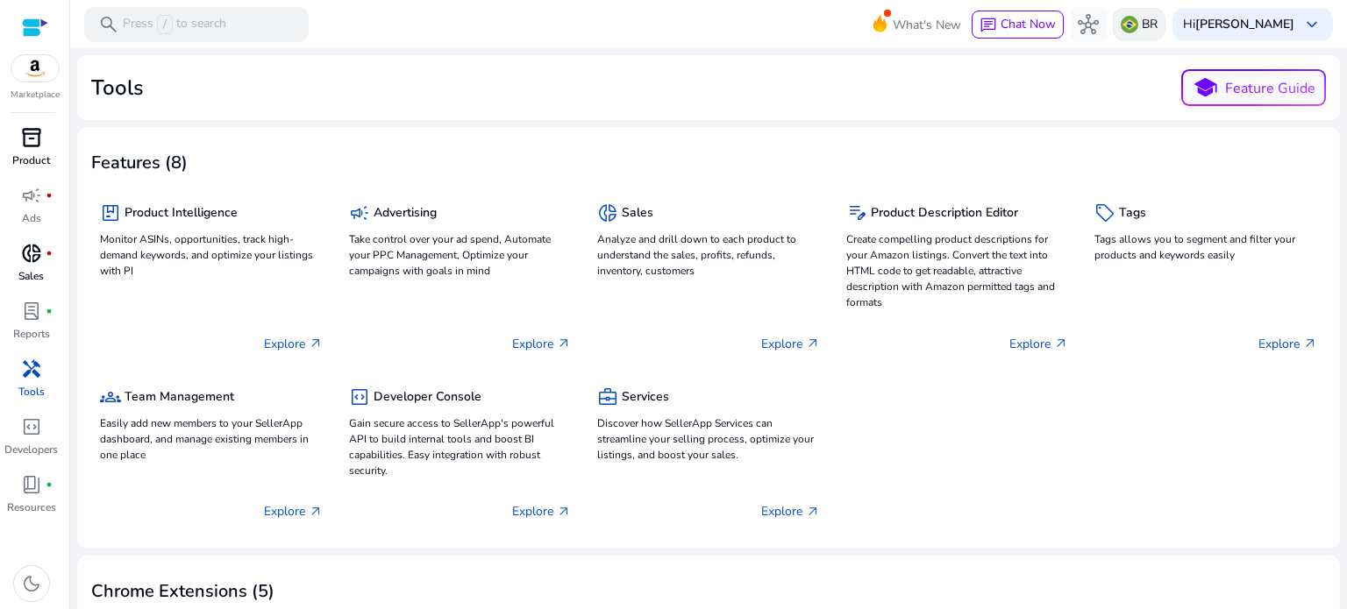
click at [1138, 25] on img at bounding box center [1129, 25] width 18 height 18
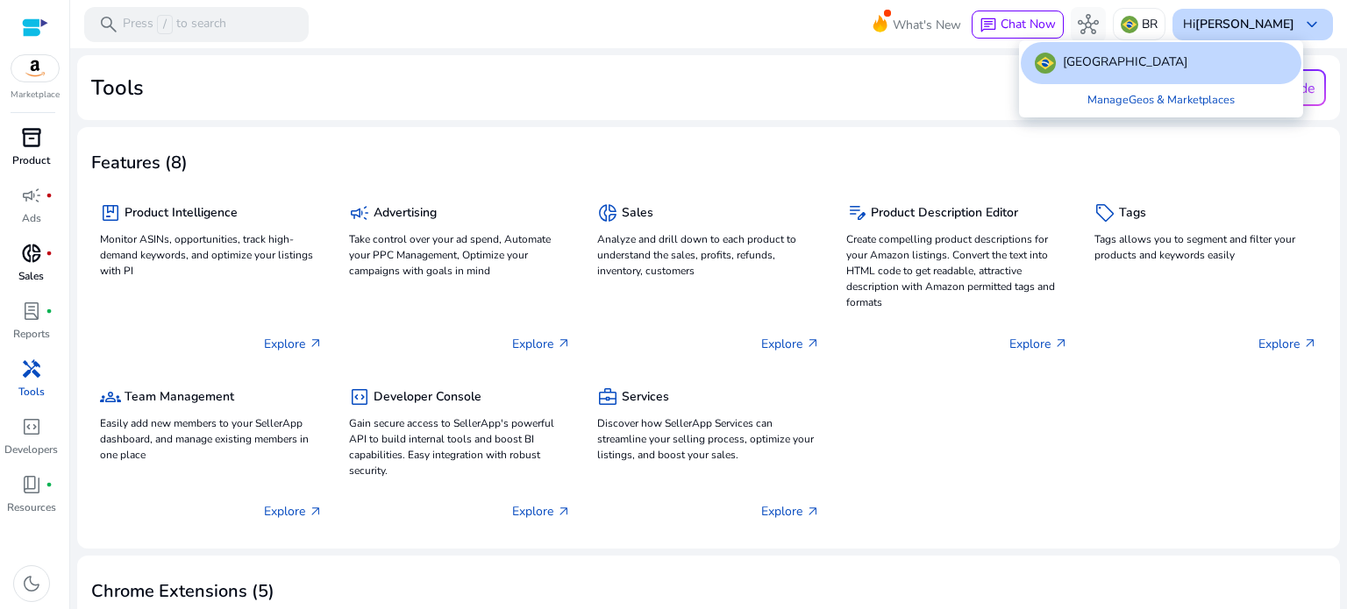
click at [1223, 24] on div at bounding box center [673, 304] width 1347 height 609
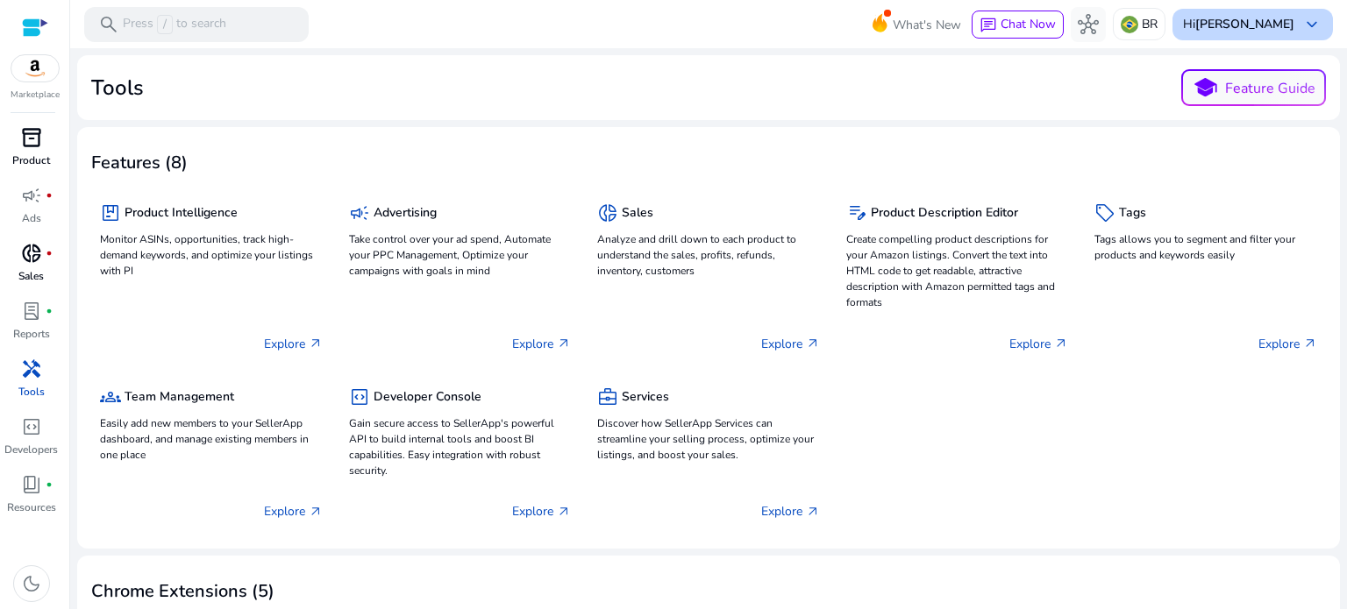
click at [1232, 24] on b "[PERSON_NAME]" at bounding box center [1244, 24] width 99 height 17
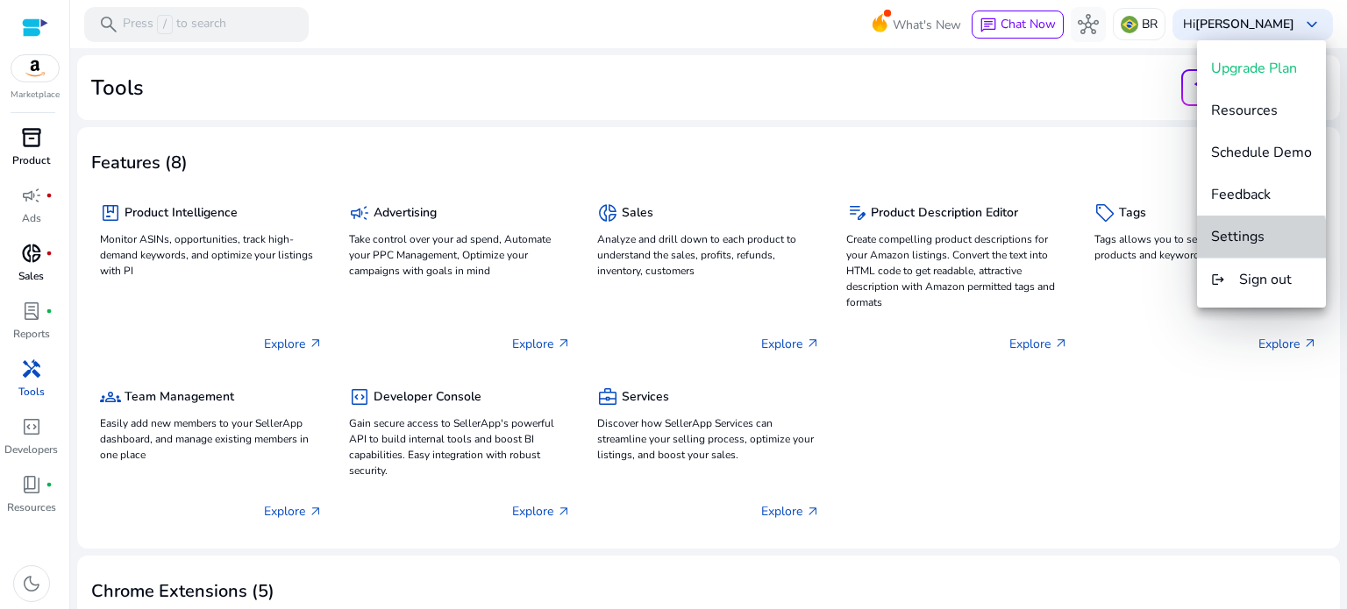
click at [1249, 244] on span "Settings" at bounding box center [1237, 236] width 53 height 19
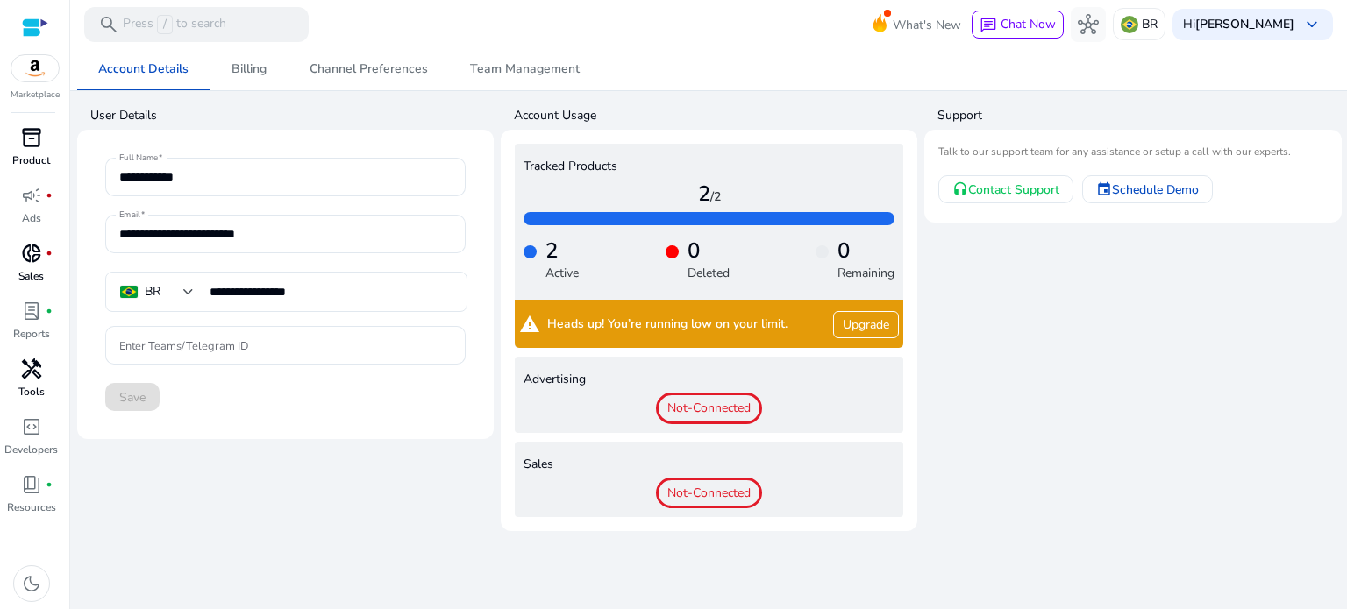
click at [690, 487] on span "Not-Connected" at bounding box center [709, 494] width 106 height 32
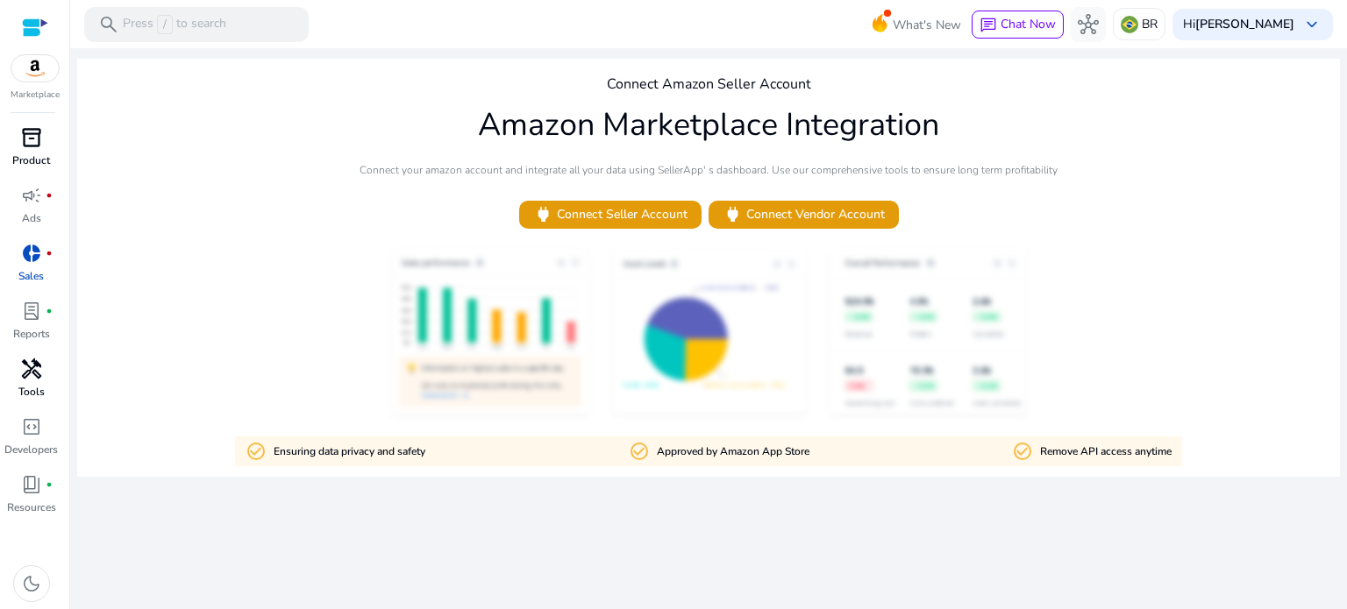
click at [32, 76] on img at bounding box center [34, 68] width 47 height 26
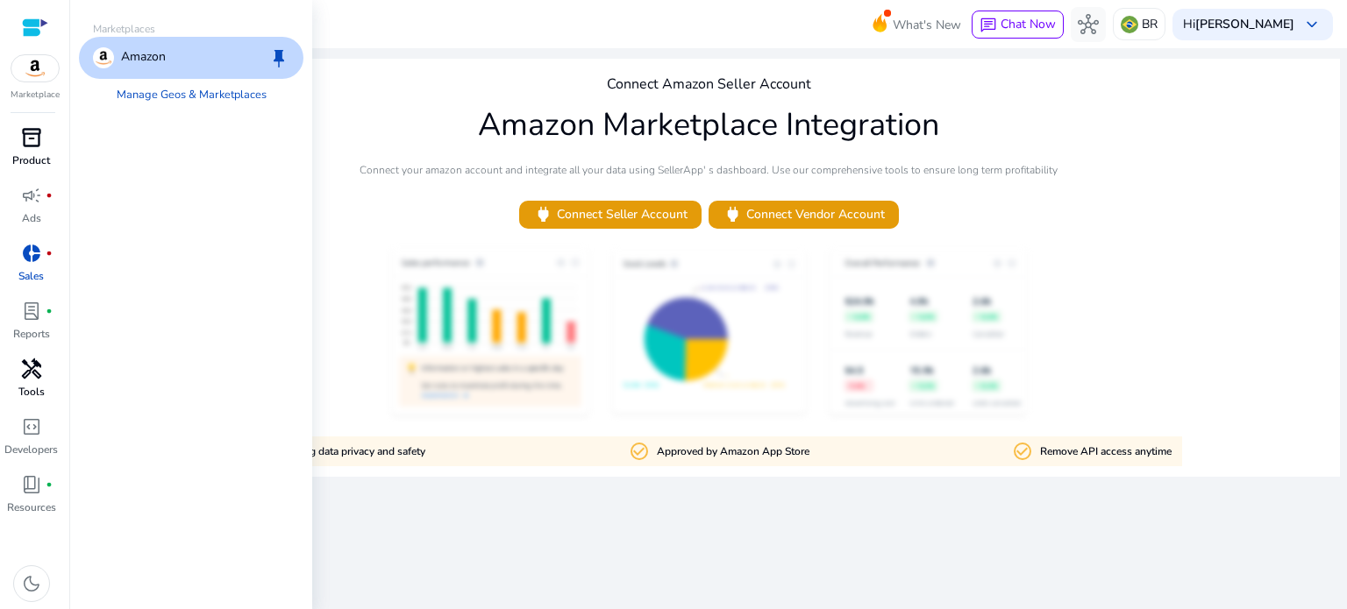
click at [32, 76] on img at bounding box center [34, 68] width 47 height 26
click at [28, 25] on div at bounding box center [35, 28] width 26 height 20
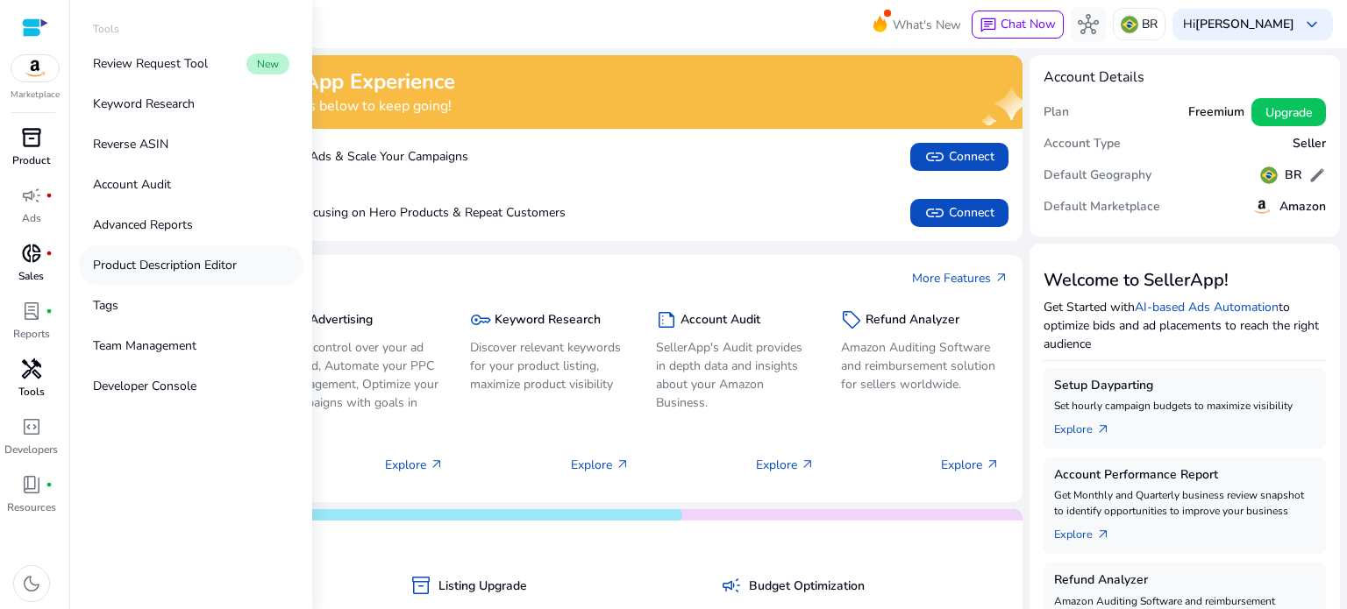
click at [144, 264] on p "Product Description Editor" at bounding box center [165, 265] width 144 height 18
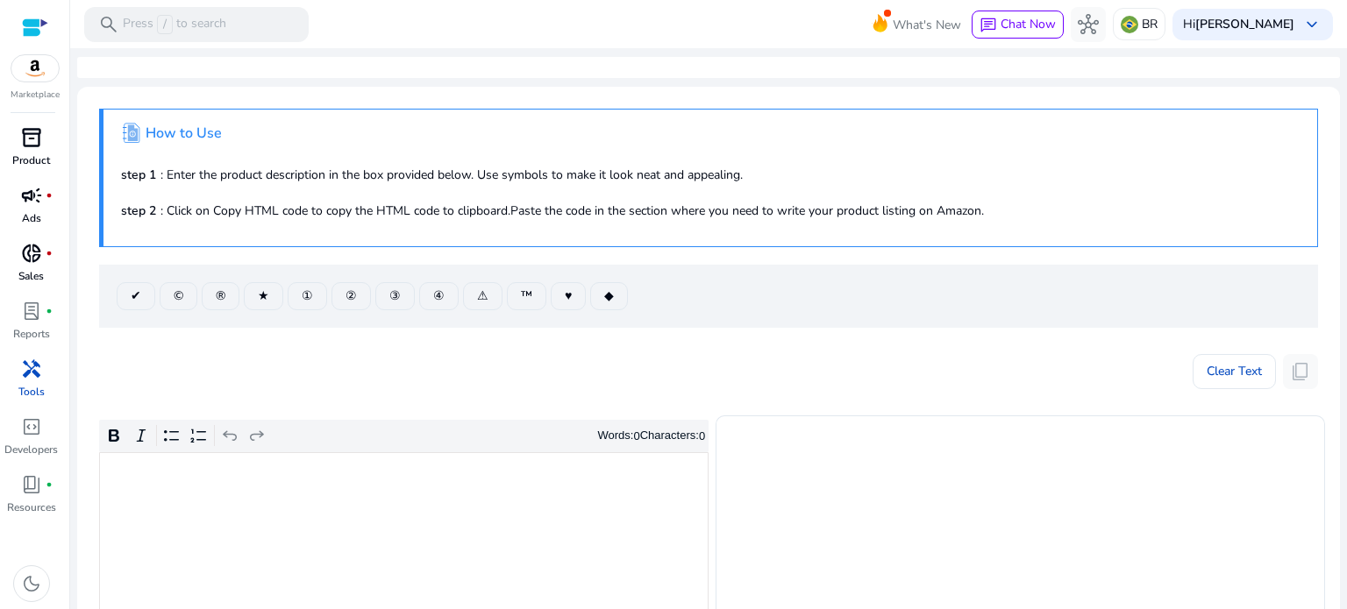
click at [38, 213] on p "Ads" at bounding box center [31, 218] width 19 height 16
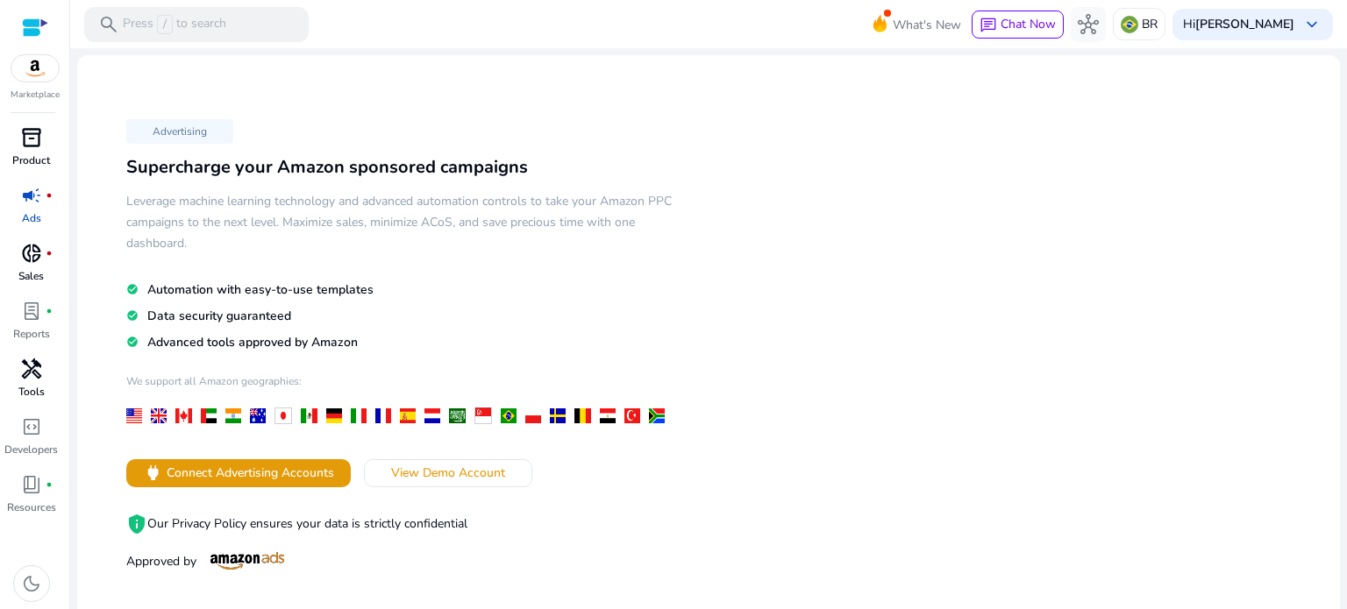
click at [39, 153] on p "Product" at bounding box center [31, 161] width 38 height 16
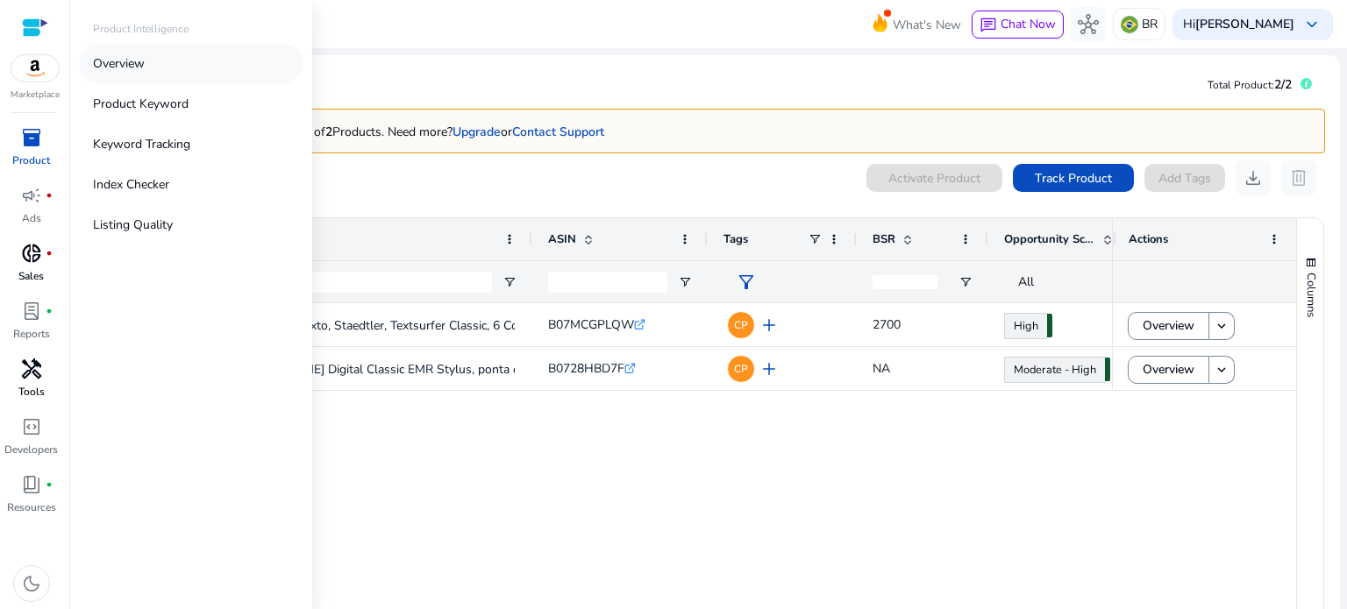
click at [130, 69] on p "Overview" at bounding box center [119, 63] width 52 height 18
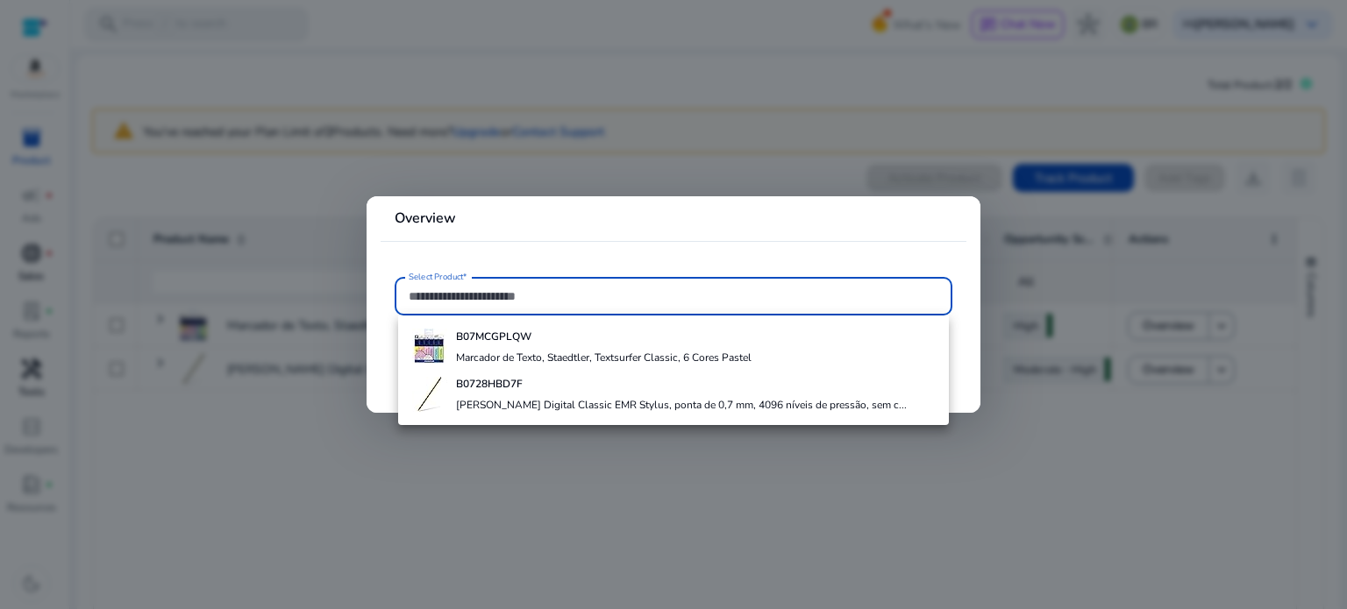
click at [277, 427] on div at bounding box center [673, 304] width 1347 height 609
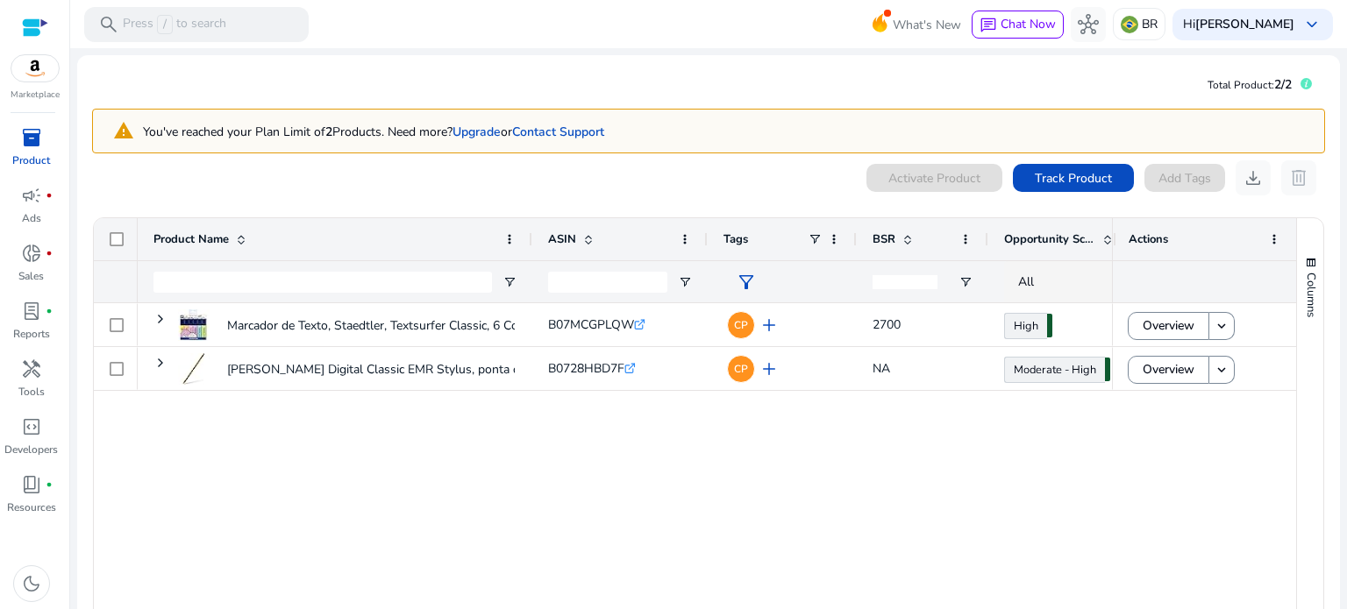
click at [884, 238] on span "BSR" at bounding box center [883, 239] width 23 height 16
drag, startPoint x: 1107, startPoint y: 235, endPoint x: 1182, endPoint y: 238, distance: 74.6
click at [1182, 238] on div "Actions" at bounding box center [1204, 239] width 184 height 42
drag, startPoint x: 1108, startPoint y: 245, endPoint x: 1135, endPoint y: 247, distance: 27.3
click at [1135, 247] on div "Actions" at bounding box center [1204, 239] width 184 height 42
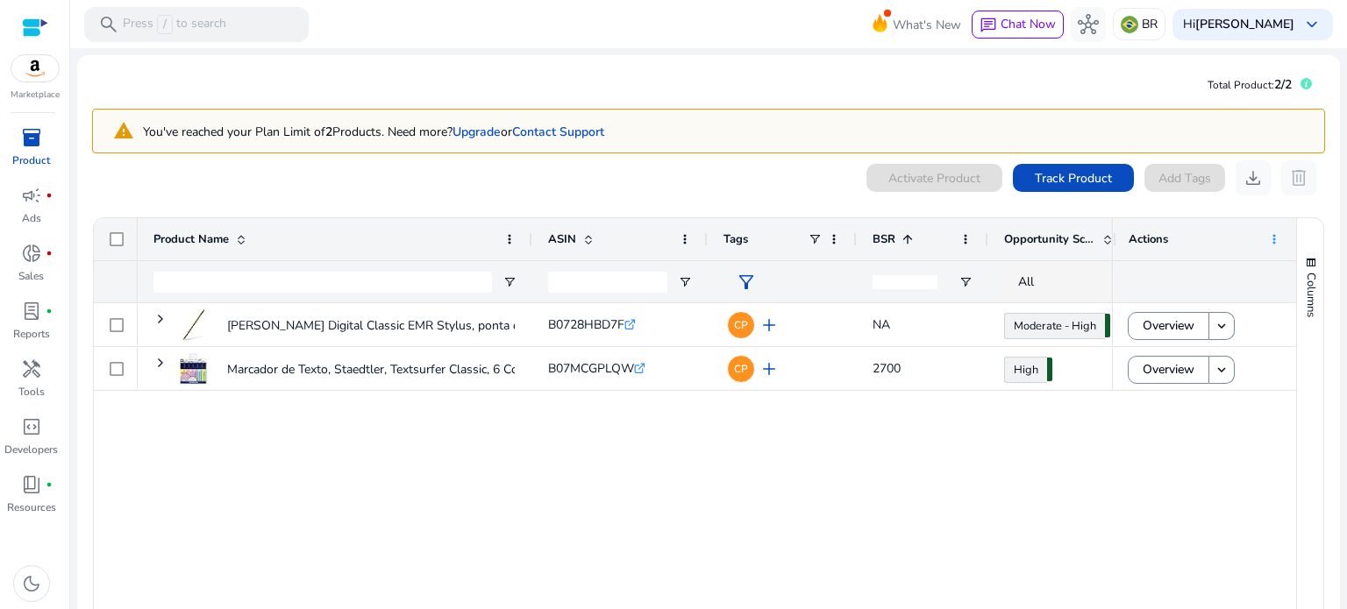
click at [1269, 239] on span at bounding box center [1274, 239] width 14 height 14
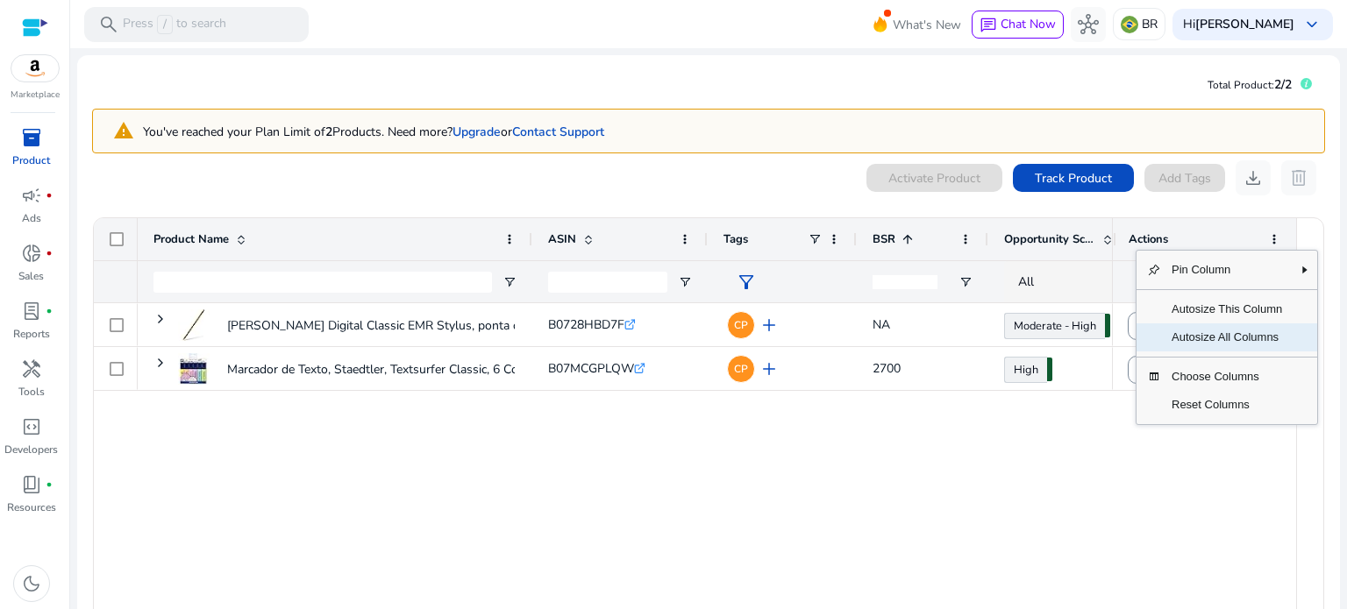
click at [1227, 333] on span "Autosize All Columns" at bounding box center [1226, 337] width 131 height 28
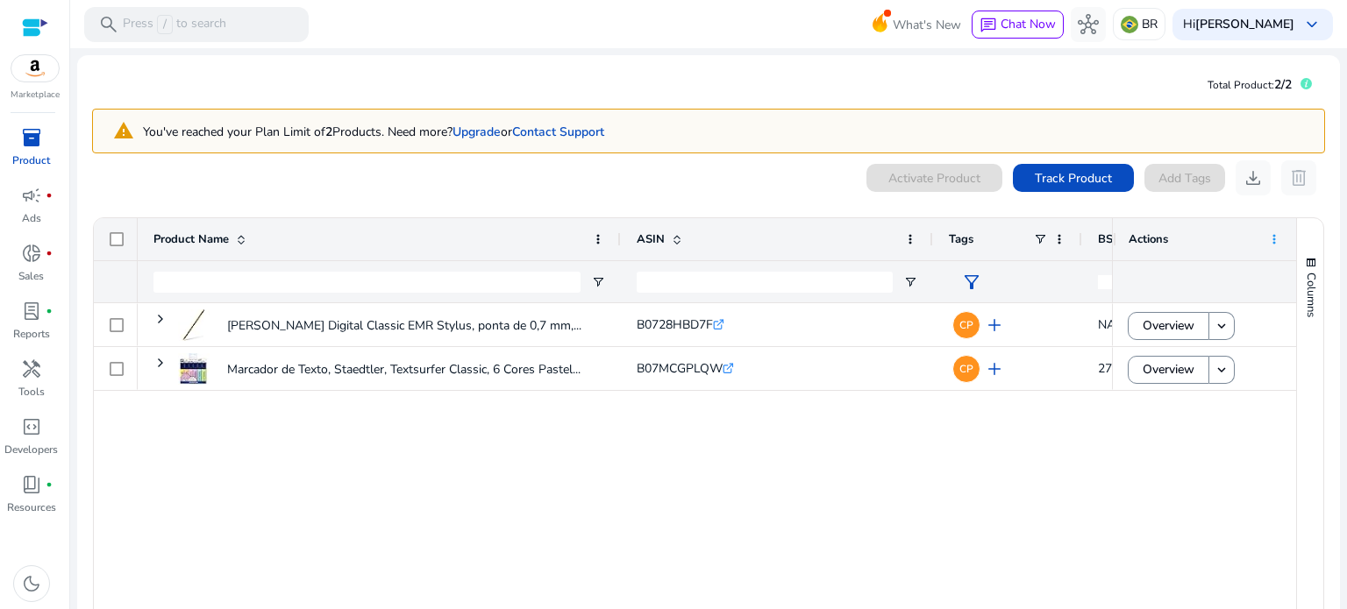
click at [1268, 239] on span at bounding box center [1274, 239] width 14 height 14
click at [1074, 424] on div "STAEDTLER Noris Digital Classic EMR Stylus, ponta de 0,7 mm,... B0728HBD7F .st0…" at bounding box center [625, 466] width 974 height 326
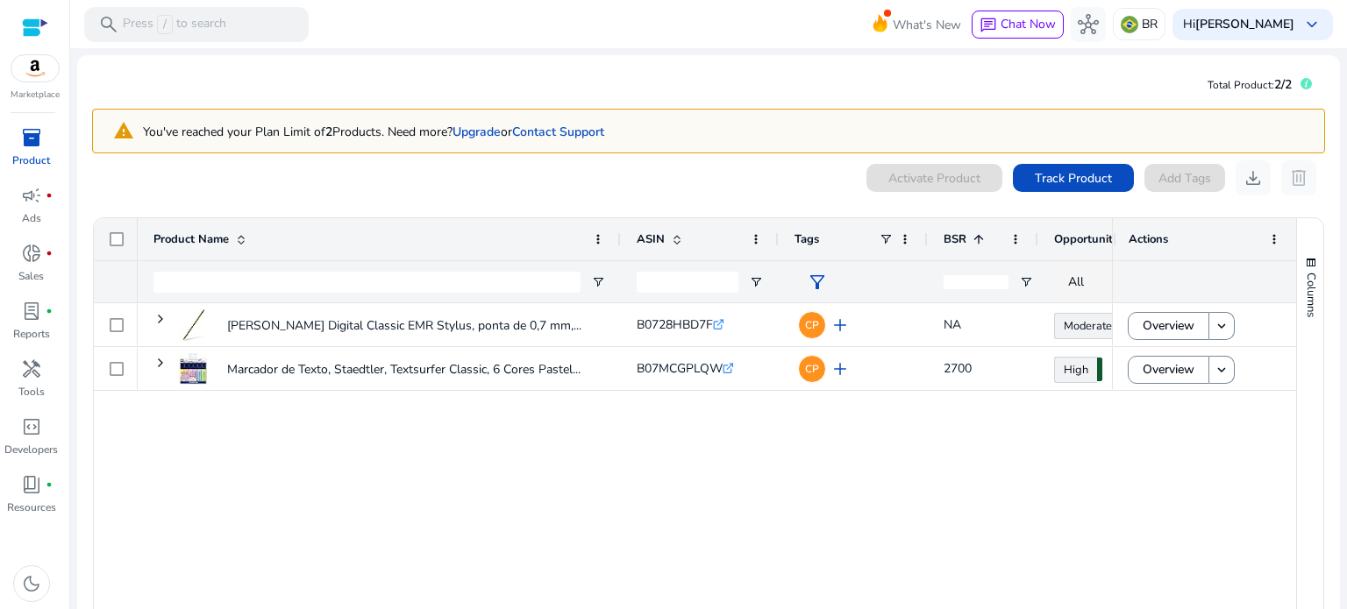
drag, startPoint x: 928, startPoint y: 238, endPoint x: 774, endPoint y: 256, distance: 155.4
click at [774, 256] on div at bounding box center [777, 239] width 7 height 42
drag, startPoint x: 926, startPoint y: 240, endPoint x: 908, endPoint y: 246, distance: 18.6
click at [908, 246] on div "Tags" at bounding box center [852, 239] width 149 height 42
drag, startPoint x: 1035, startPoint y: 238, endPoint x: 1002, endPoint y: 241, distance: 33.4
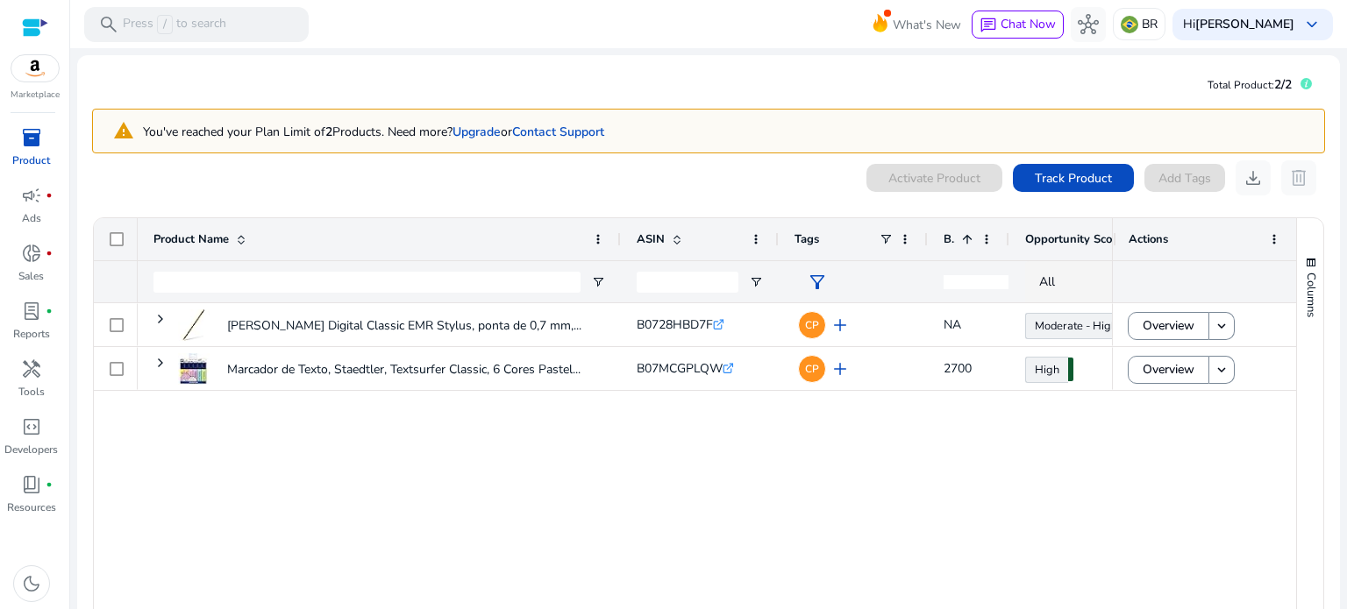
click at [1005, 241] on div at bounding box center [1008, 239] width 7 height 42
drag, startPoint x: 1001, startPoint y: 240, endPoint x: 1010, endPoint y: 260, distance: 22.0
click at [1030, 240] on div at bounding box center [1032, 239] width 7 height 42
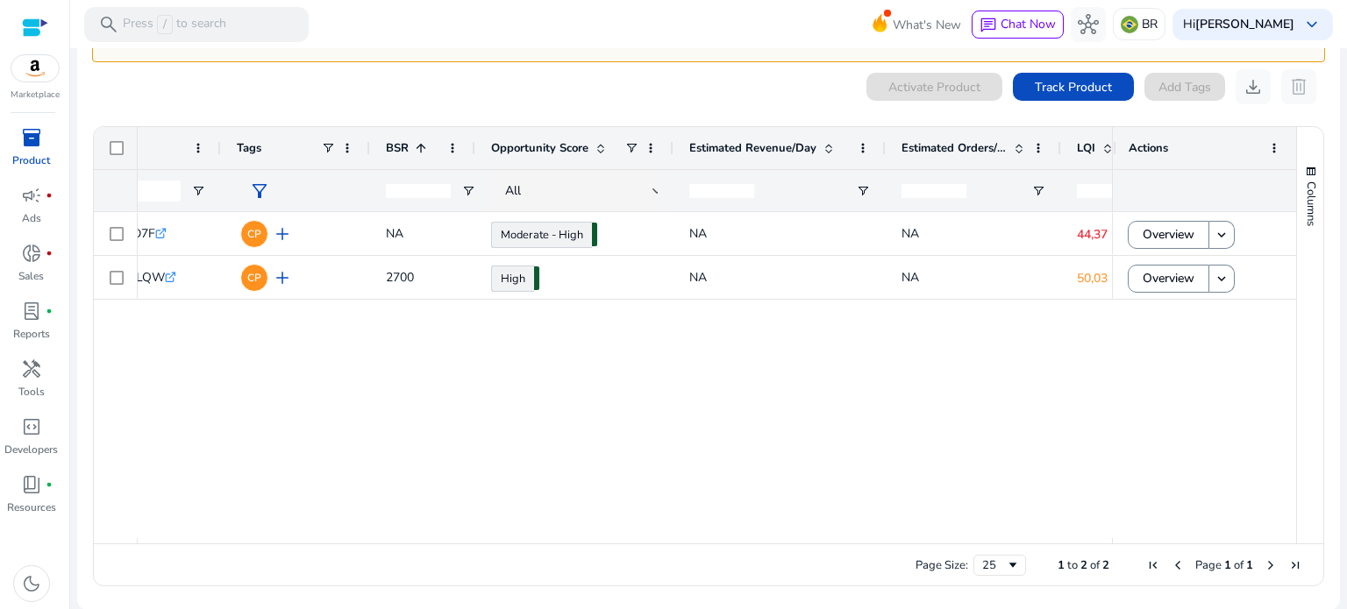
click at [561, 148] on span "Opportunity Score" at bounding box center [539, 148] width 97 height 16
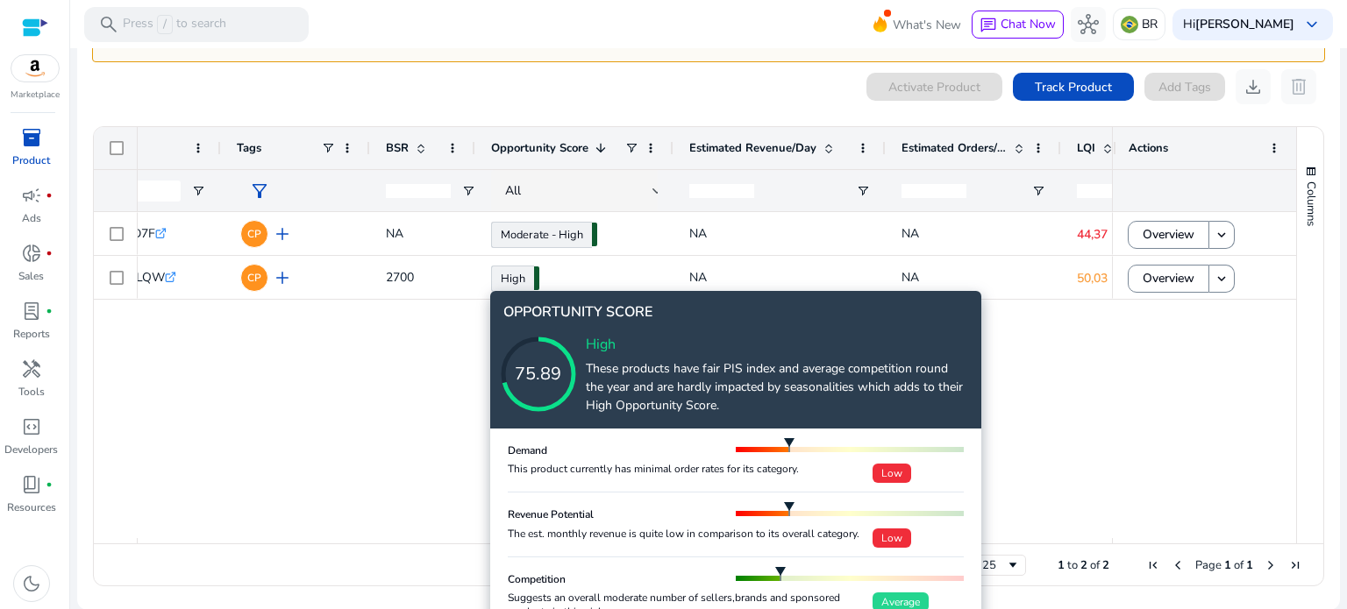
click at [788, 440] on img at bounding box center [789, 445] width 11 height 14
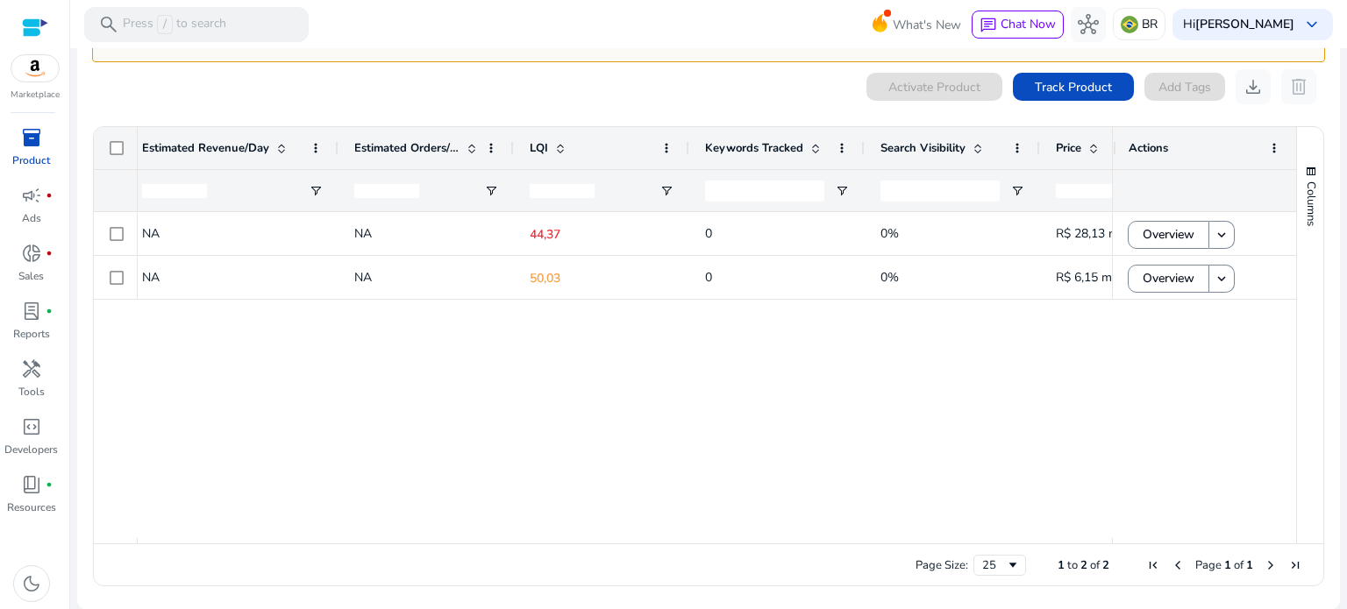
click at [540, 150] on span "LQI" at bounding box center [538, 148] width 18 height 16
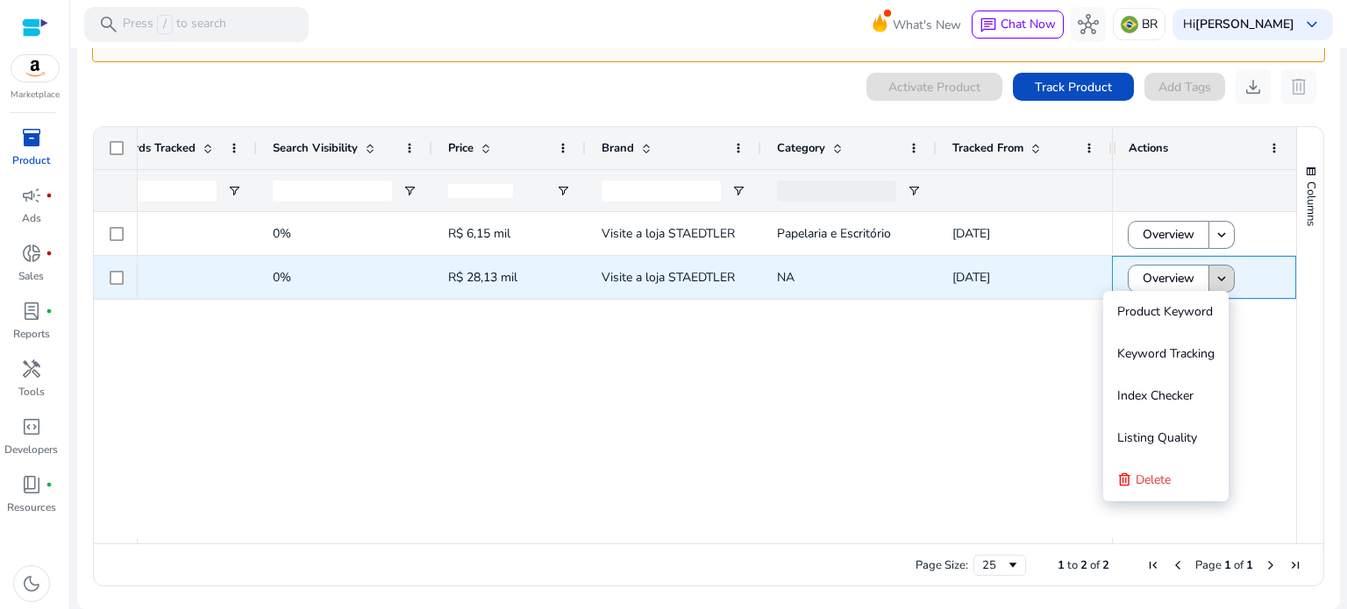
click at [1214, 279] on mat-icon "keyboard_arrow_down" at bounding box center [1221, 279] width 16 height 16
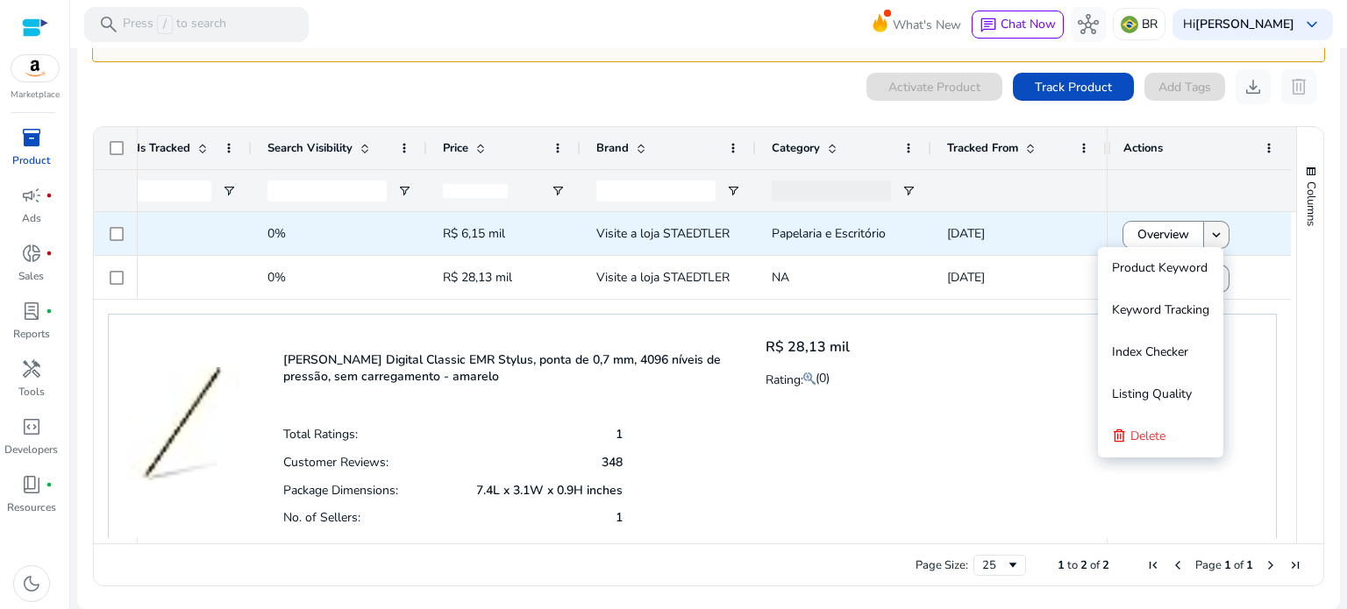
click at [1210, 233] on mat-icon "keyboard_arrow_down" at bounding box center [1216, 235] width 16 height 16
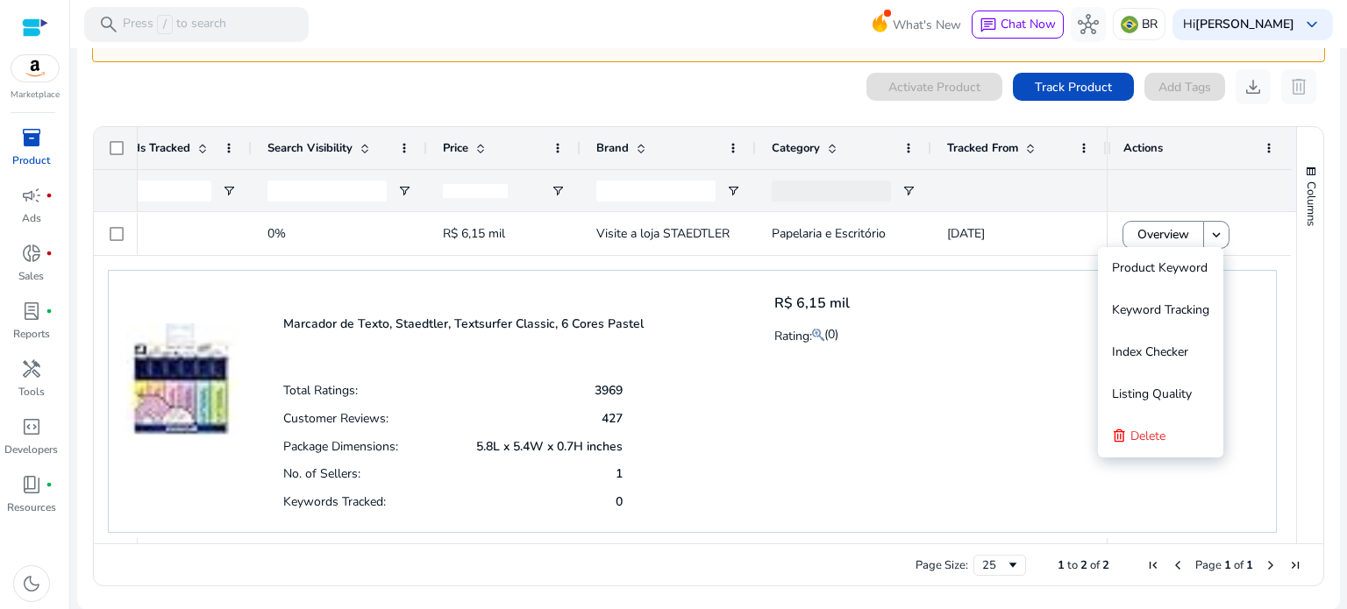
click at [799, 378] on div "Total Ratings: 3969 Customer Reviews: 427 Package Dimensions: 5.8L x 5.4W x 0.7…" at bounding box center [566, 445] width 566 height 139
click at [817, 332] on mat-icon at bounding box center [818, 334] width 12 height 21
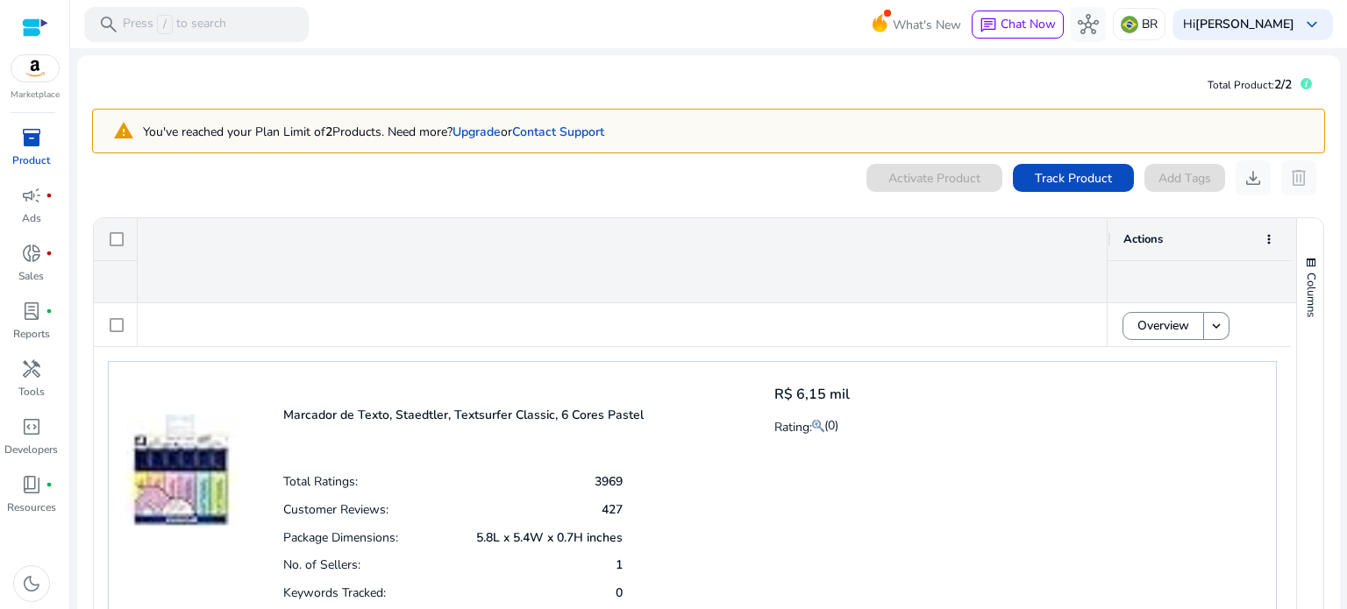
scroll to position [0, 1718]
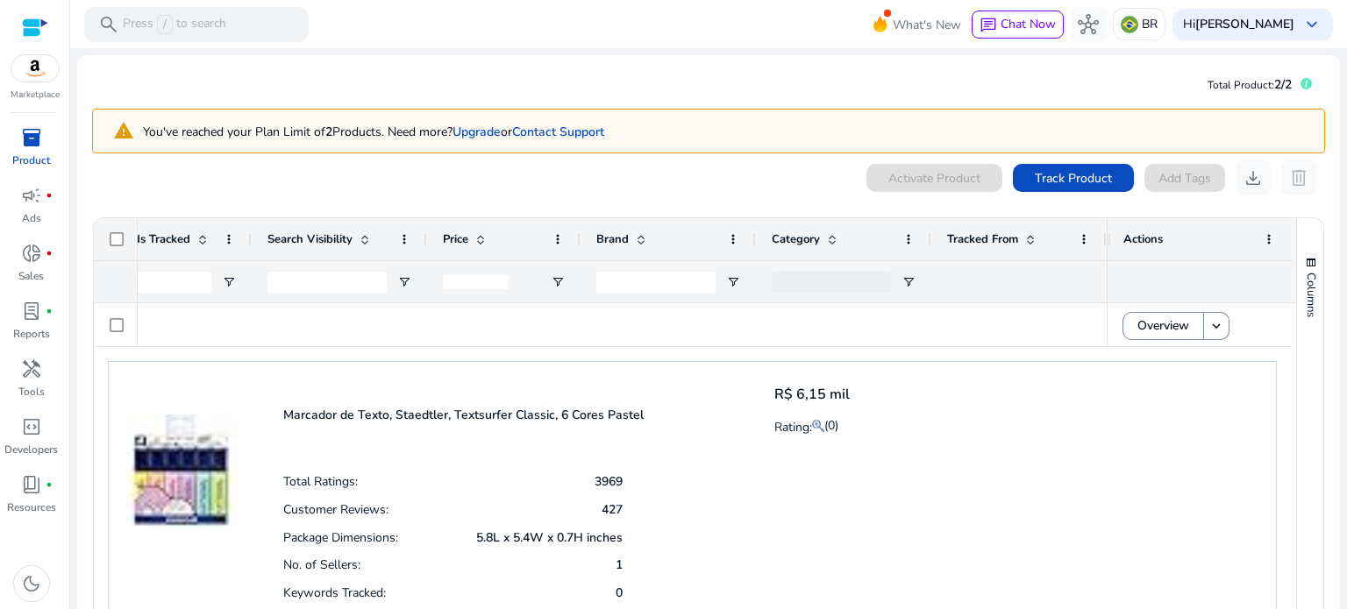
scroll to position [0, 1718]
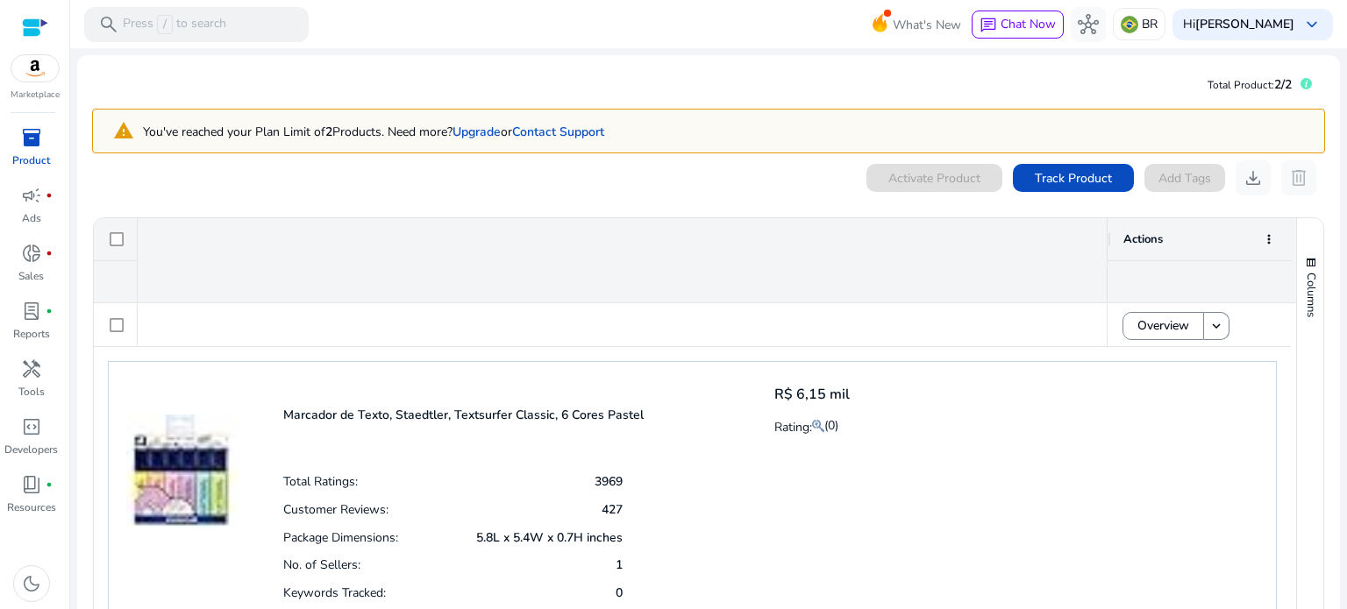
scroll to position [0, 1718]
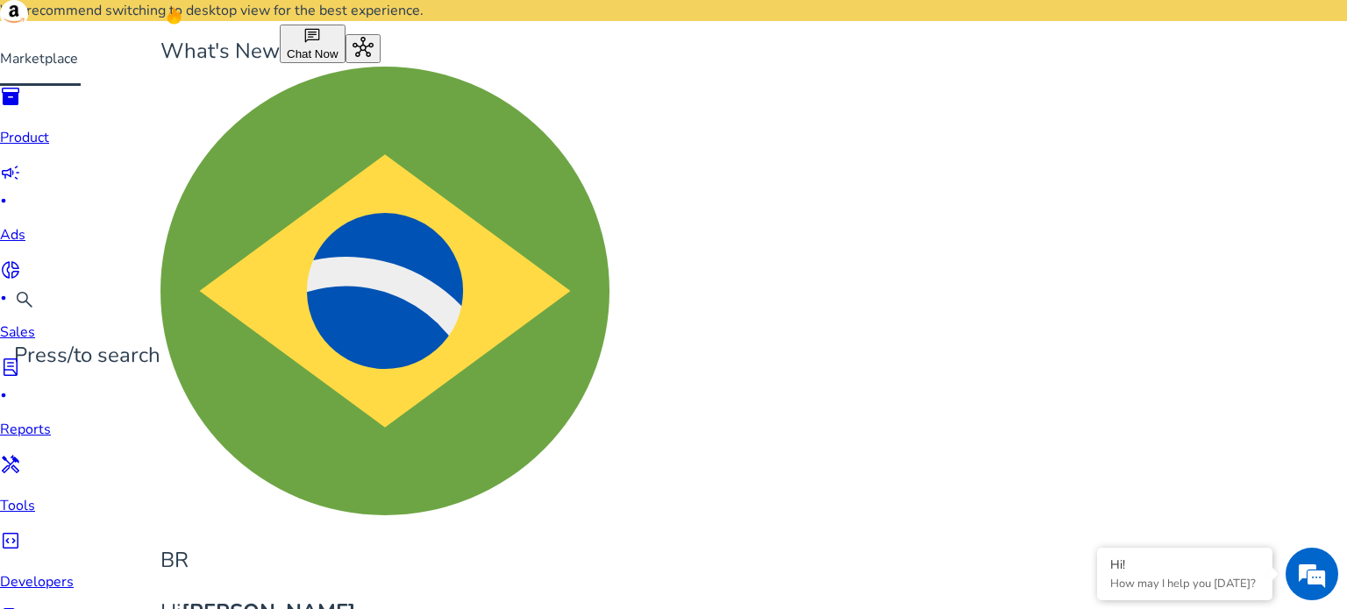
scroll to position [0, 1718]
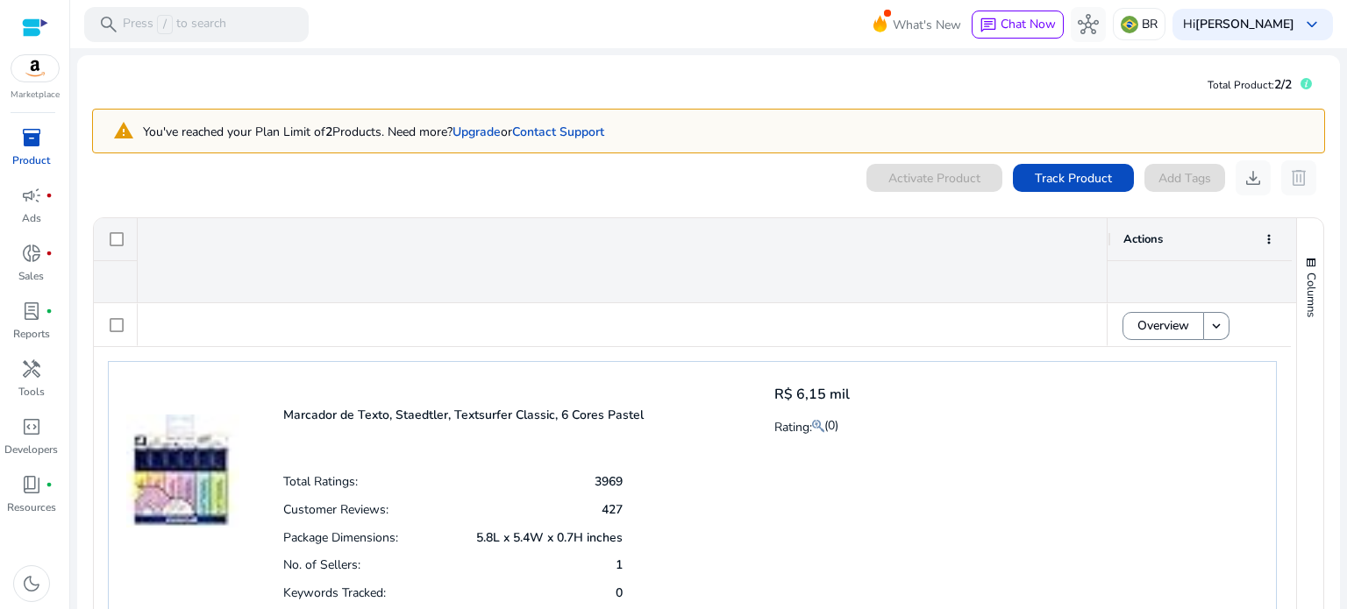
scroll to position [0, 1718]
